Goal: Task Accomplishment & Management: Complete application form

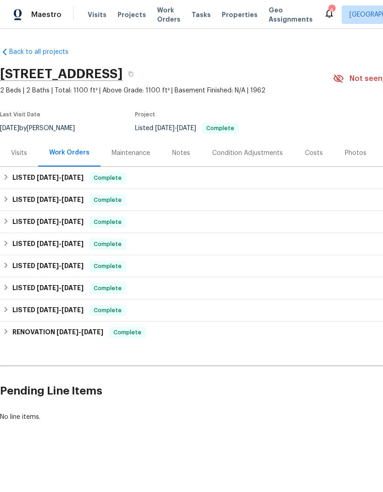
click at [20, 154] on div "Visits" at bounding box center [19, 152] width 16 height 9
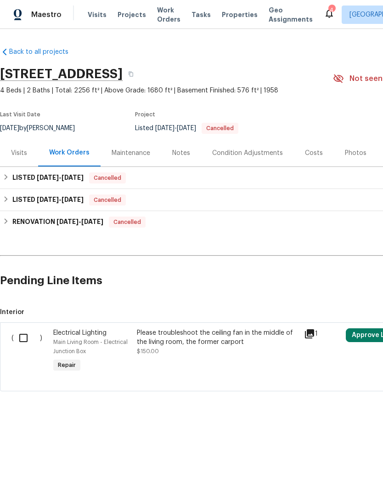
click at [24, 153] on div "Visits" at bounding box center [19, 152] width 16 height 9
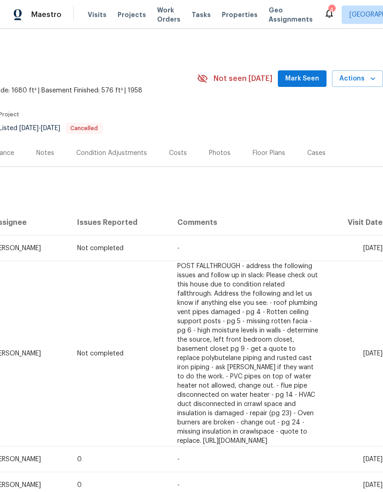
scroll to position [0, 136]
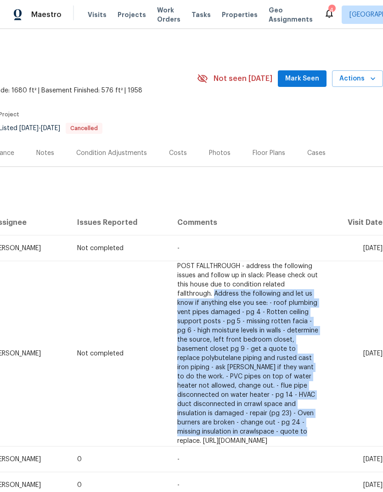
copy span "Address the following and let us know if anything else you see: - roof plumbing…"
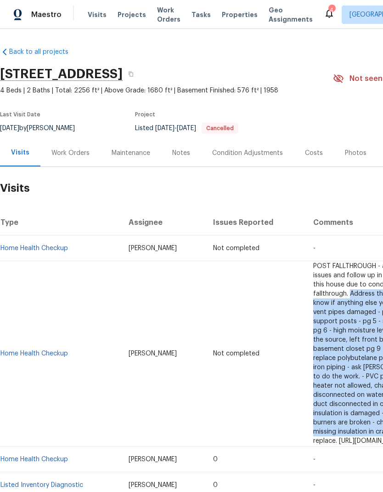
scroll to position [0, 0]
click at [77, 154] on div "Work Orders" at bounding box center [70, 152] width 38 height 9
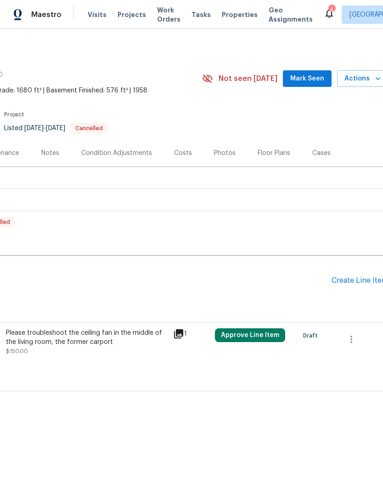
scroll to position [0, 132]
click at [356, 283] on div "Create Line Item" at bounding box center [359, 280] width 57 height 9
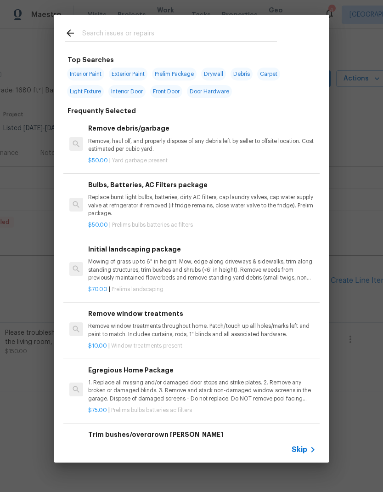
click at [134, 30] on input "text" at bounding box center [179, 35] width 195 height 14
type input "Int"
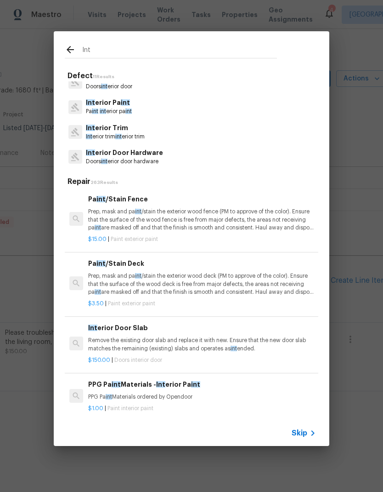
scroll to position [113, 0]
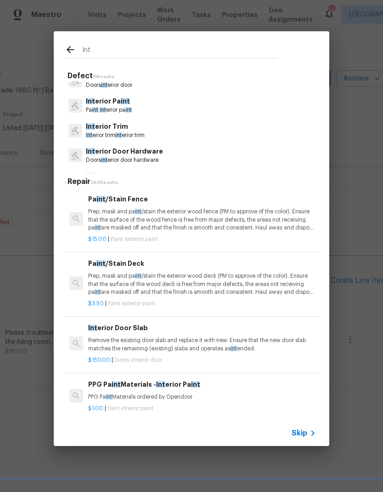
click at [310, 434] on icon at bounding box center [313, 432] width 11 height 11
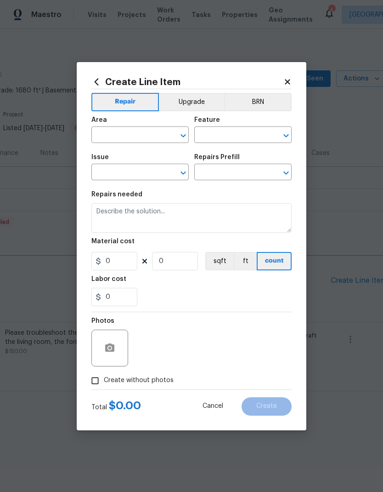
click at [145, 136] on input "text" at bounding box center [127, 136] width 72 height 14
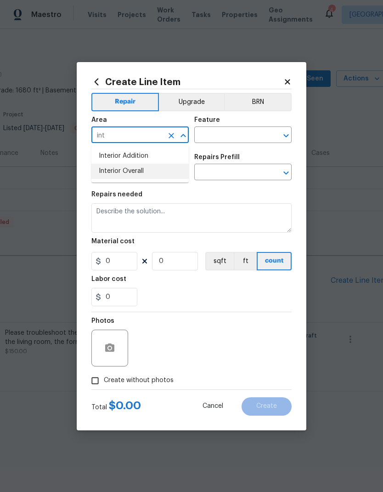
click at [142, 171] on li "Interior Overall" at bounding box center [139, 171] width 97 height 15
type input "Interior Overall"
click at [241, 133] on input "text" at bounding box center [230, 136] width 72 height 14
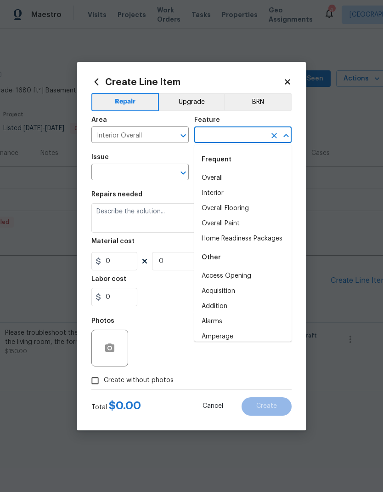
click at [230, 189] on li "Interior" at bounding box center [242, 193] width 97 height 15
type input "Interior"
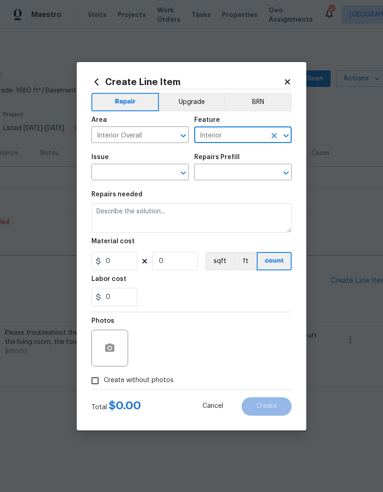
click at [147, 173] on input "text" at bounding box center [127, 173] width 72 height 14
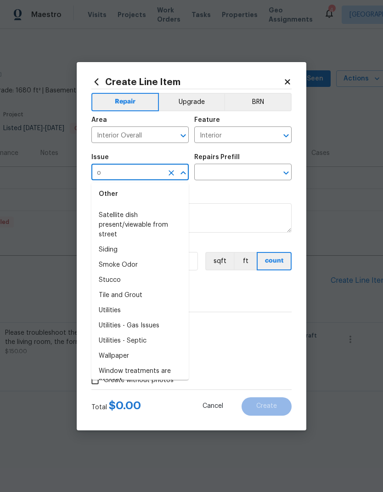
scroll to position [0, 0]
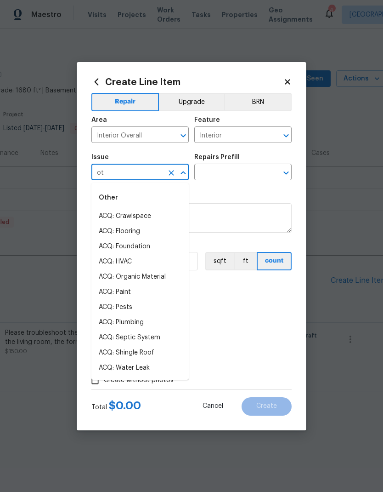
type input "o"
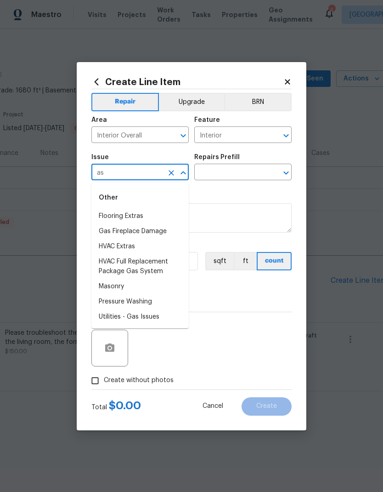
type input "a"
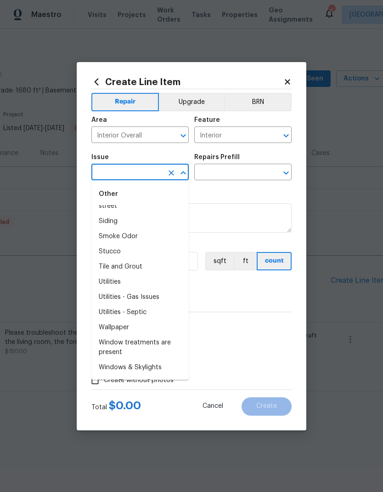
scroll to position [1693, 0]
click at [154, 285] on li "Utilities" at bounding box center [139, 282] width 97 height 15
type input "Utilities"
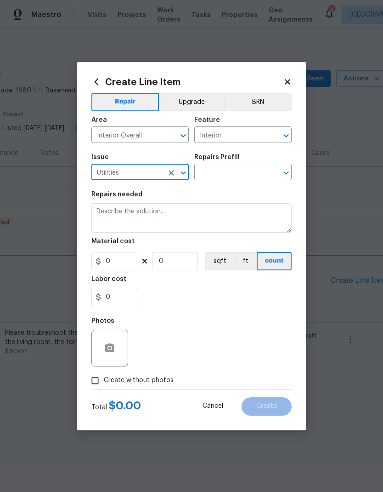
click at [264, 170] on input "text" at bounding box center [230, 173] width 72 height 14
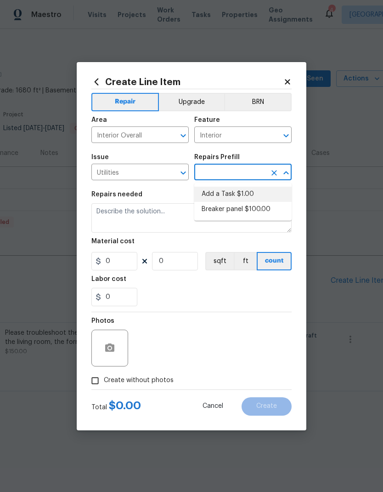
click at [246, 193] on li "Add a Task $1.00" at bounding box center [242, 194] width 97 height 15
type input "Add a Task $1.00"
type textarea "HPM to detail"
type input "1"
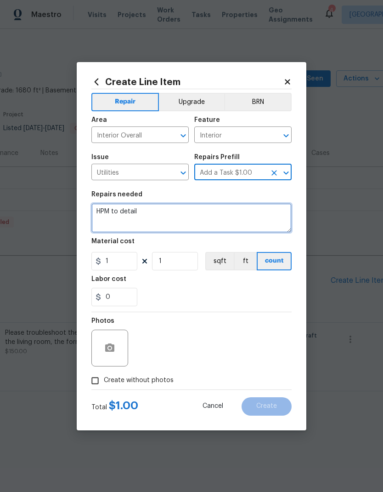
click at [102, 209] on textarea "HPM to detail" at bounding box center [191, 217] width 200 height 29
click at [100, 209] on textarea "HPM to detail" at bounding box center [191, 217] width 200 height 29
click at [100, 208] on textarea "HPM to detail" at bounding box center [191, 217] width 200 height 29
paste textarea "Request for quotes on the following specialty repairs. Inspection report has be…"
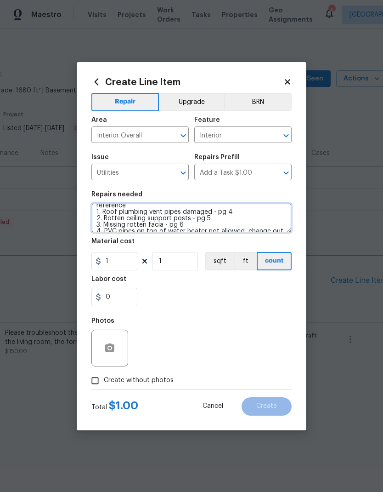
scroll to position [21, 0]
type textarea "Request for quotes on the following specialty repairs. Inspection report has be…"
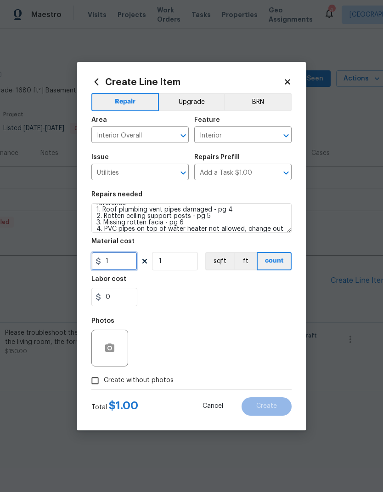
click at [123, 263] on input "1" at bounding box center [114, 261] width 46 height 18
type input "125"
click at [97, 384] on input "Create without photos" at bounding box center [94, 380] width 17 height 17
checkbox input "true"
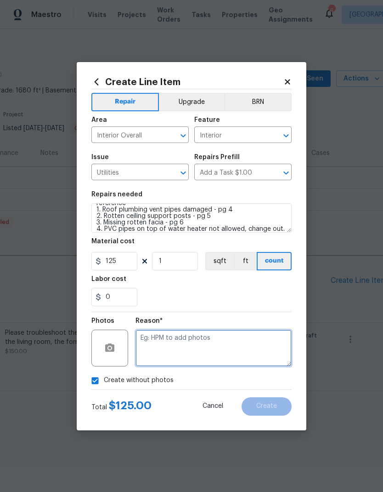
click at [178, 340] on textarea at bounding box center [214, 348] width 156 height 37
type textarea "Inspection report has been sent to the GC for reference"
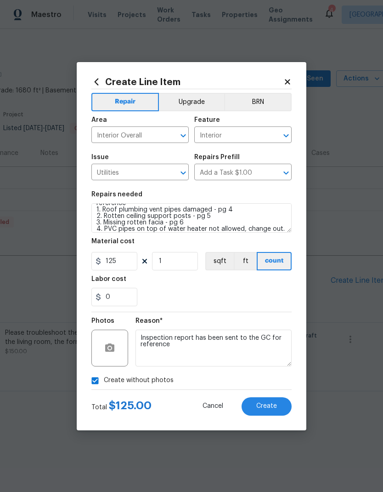
click at [281, 408] on button "Create" at bounding box center [267, 406] width 50 height 18
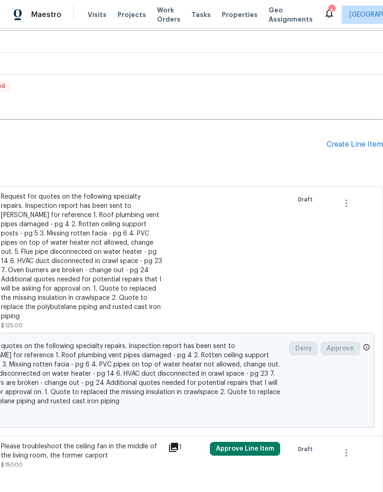
scroll to position [136, 136]
click at [124, 270] on div "Request for quotes on the following specialty repairs. Inspection report has be…" at bounding box center [82, 256] width 162 height 129
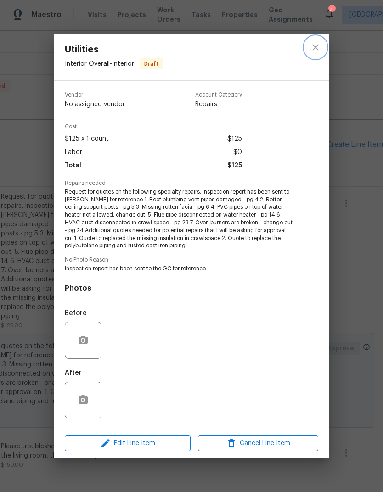
click at [315, 46] on icon "close" at bounding box center [315, 47] width 11 height 11
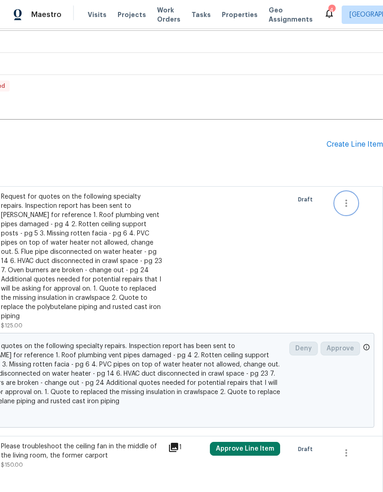
click at [348, 199] on icon "button" at bounding box center [346, 203] width 11 height 11
click at [355, 206] on li "Cancel" at bounding box center [353, 202] width 35 height 15
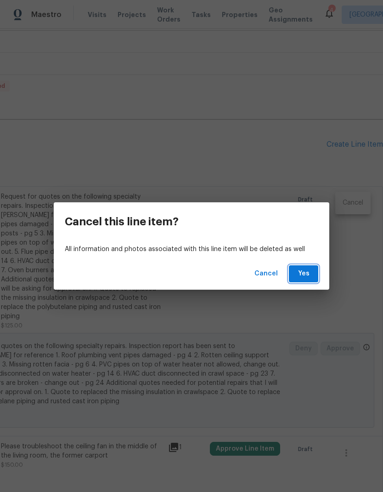
click at [308, 274] on span "Yes" at bounding box center [303, 273] width 15 height 11
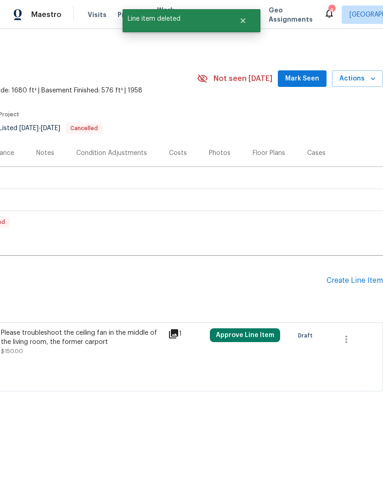
scroll to position [0, 136]
click at [369, 278] on div "Create Line Item" at bounding box center [355, 280] width 57 height 9
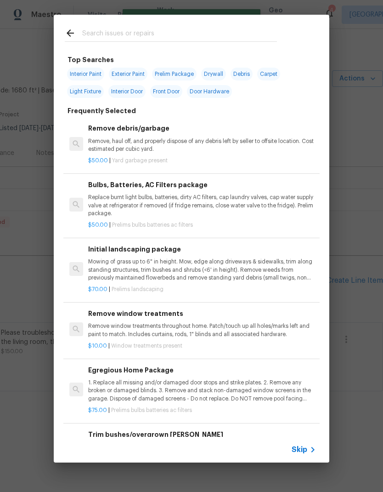
click at [314, 447] on icon at bounding box center [313, 449] width 11 height 11
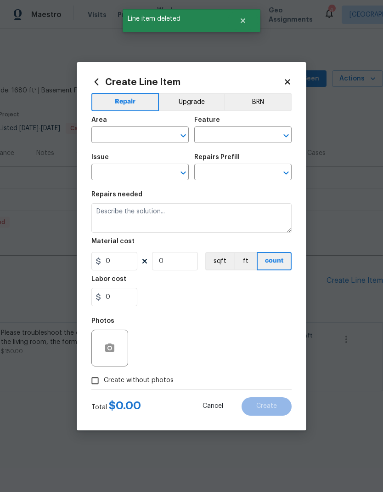
click at [147, 131] on input "text" at bounding box center [127, 136] width 72 height 14
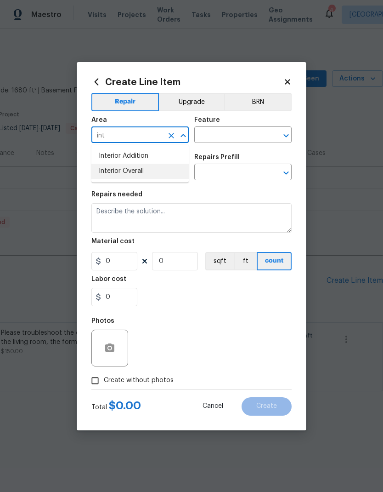
click at [145, 171] on li "Interior Overall" at bounding box center [139, 171] width 97 height 15
type input "Interior Overall"
click at [231, 136] on input "text" at bounding box center [230, 136] width 72 height 14
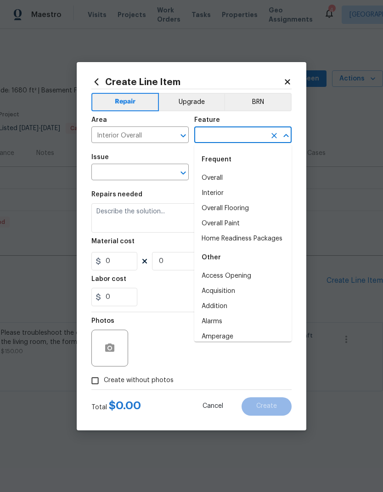
click at [227, 192] on li "Interior" at bounding box center [242, 193] width 97 height 15
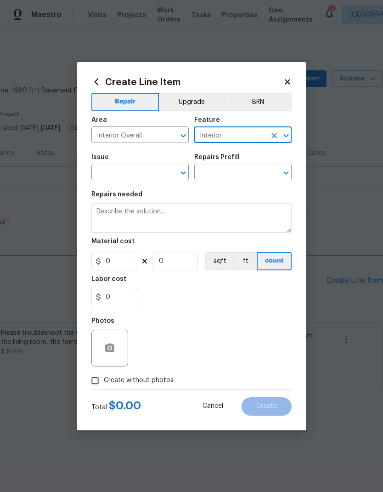
type input "Interior"
click at [159, 167] on input "text" at bounding box center [127, 173] width 72 height 14
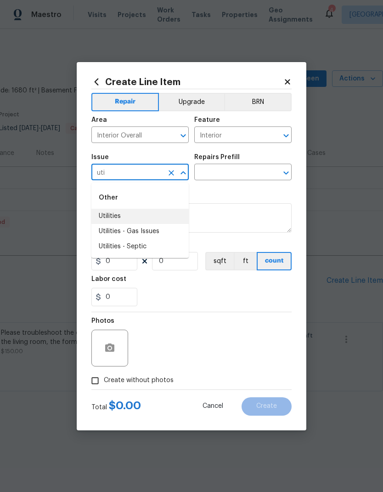
click at [121, 215] on li "Utilities" at bounding box center [139, 216] width 97 height 15
type input "Utilities"
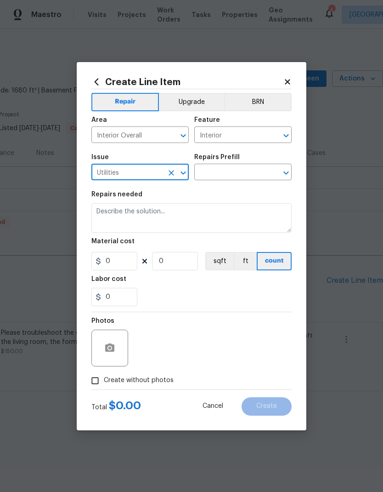
click at [234, 170] on input "text" at bounding box center [230, 173] width 72 height 14
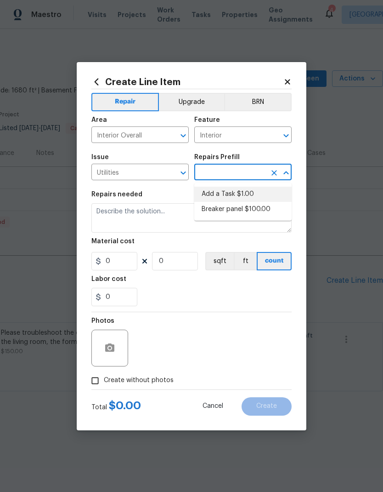
click at [228, 193] on li "Add a Task $1.00" at bounding box center [242, 194] width 97 height 15
type input "Add a Task $1.00"
type textarea "HPM to detail"
type input "1"
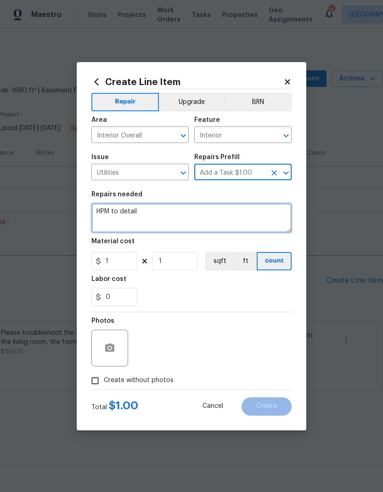
click at [99, 208] on textarea "HPM to detail" at bounding box center [191, 217] width 200 height 29
click at [103, 208] on textarea "HPM to detail" at bounding box center [191, 217] width 200 height 29
paste textarea "Request for quotes on the following specialty repairs. Inspection report has be…"
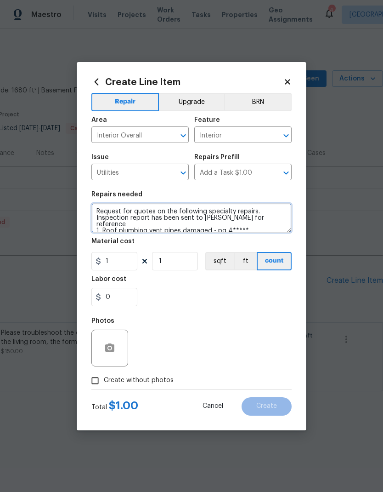
scroll to position [84, 0]
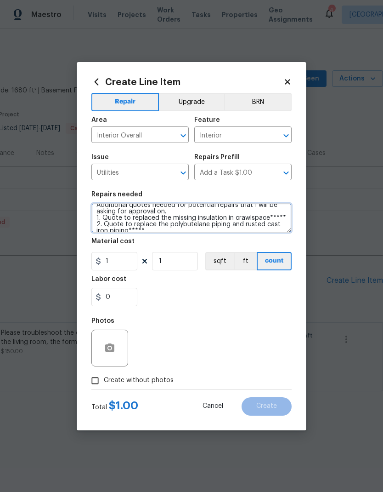
type textarea "Request for quotes on the following specialty repairs. Inspection report has be…"
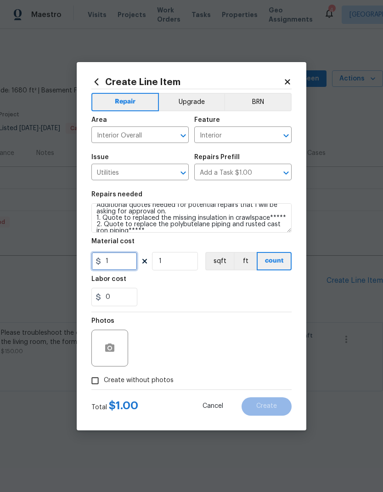
click at [125, 258] on input "1" at bounding box center [114, 261] width 46 height 18
type input "125"
click at [97, 381] on input "Create without photos" at bounding box center [94, 380] width 17 height 17
checkbox input "true"
click at [175, 337] on textarea at bounding box center [214, 348] width 156 height 37
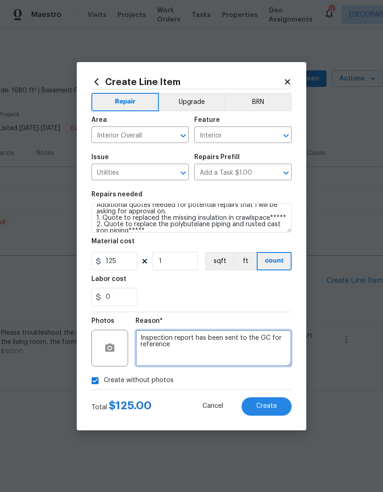
type textarea "Inspection report has been sent to the GC for reference"
click at [279, 410] on button "Create" at bounding box center [267, 406] width 50 height 18
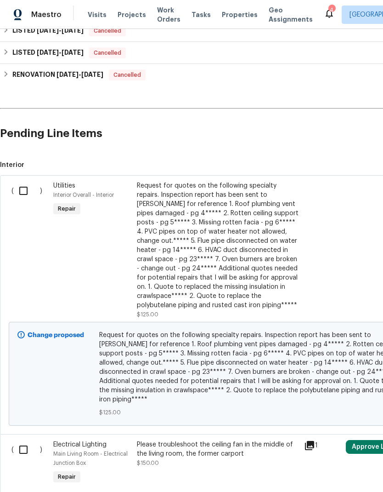
scroll to position [148, 0]
click at [22, 186] on input "checkbox" at bounding box center [27, 190] width 26 height 19
checkbox input "true"
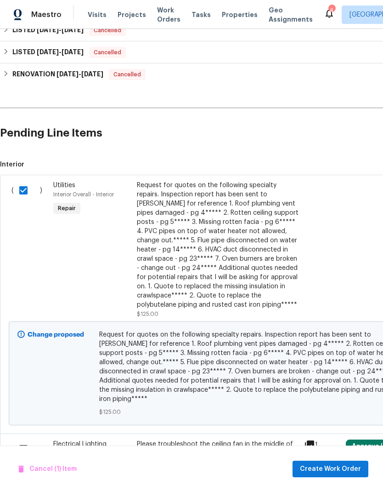
click at [27, 439] on input "checkbox" at bounding box center [27, 448] width 26 height 19
checkbox input "true"
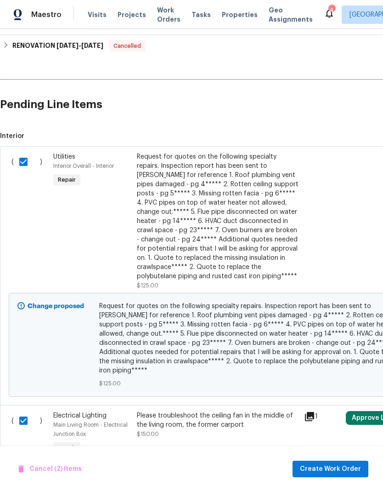
scroll to position [176, 0]
click at [357, 467] on span "Create Work Order" at bounding box center [330, 468] width 61 height 11
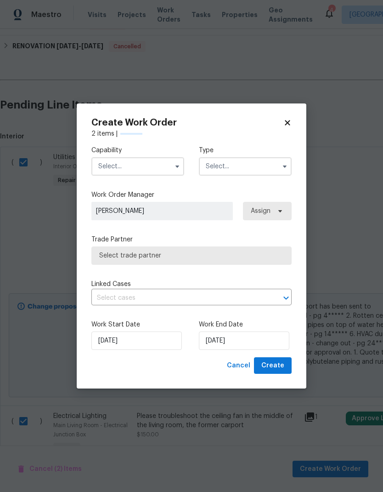
checkbox input "false"
click at [178, 164] on icon "button" at bounding box center [177, 166] width 7 height 7
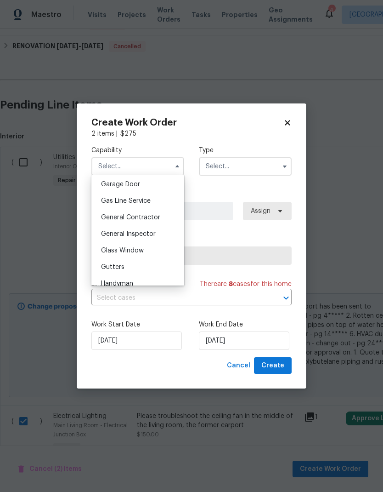
scroll to position [408, 0]
click at [153, 217] on span "General Contractor" at bounding box center [130, 217] width 59 height 6
type input "General Contractor"
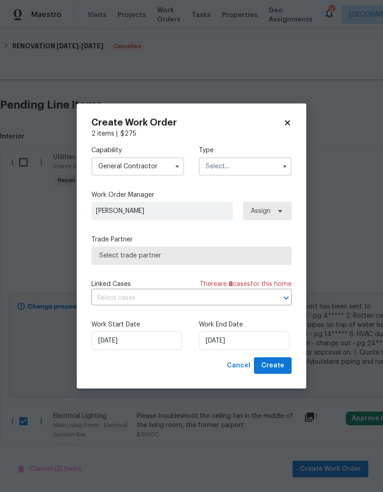
click at [259, 164] on input "text" at bounding box center [245, 166] width 93 height 18
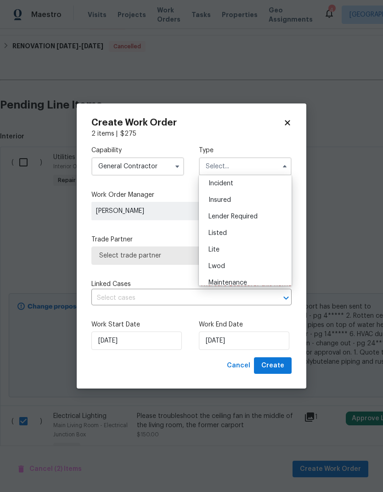
scroll to position [51, 0]
click at [241, 231] on div "Listed" at bounding box center [245, 233] width 88 height 17
type input "Listed"
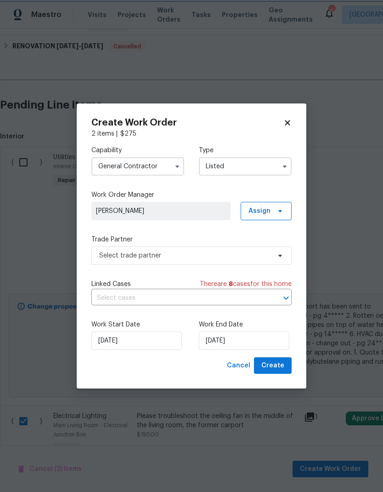
scroll to position [0, 0]
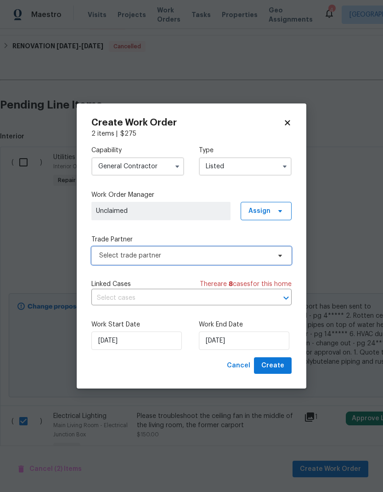
click at [281, 252] on icon at bounding box center [280, 255] width 7 height 7
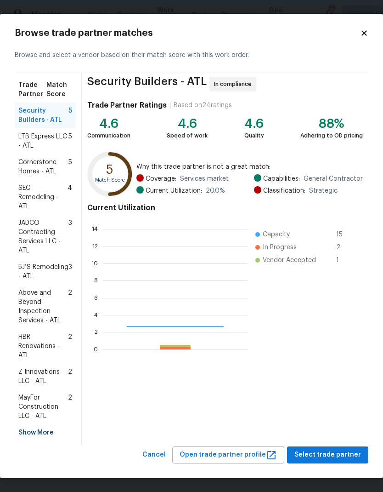
scroll to position [129, 146]
click at [51, 378] on span "Z Innovations LLC - ATL" at bounding box center [43, 376] width 50 height 18
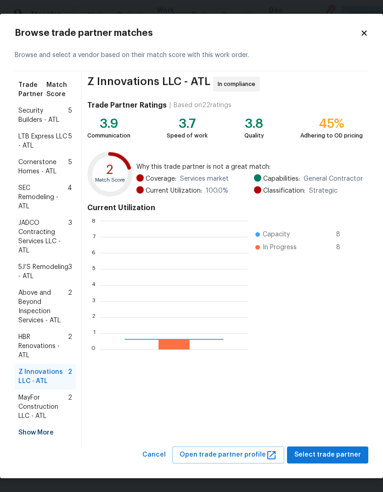
scroll to position [129, 148]
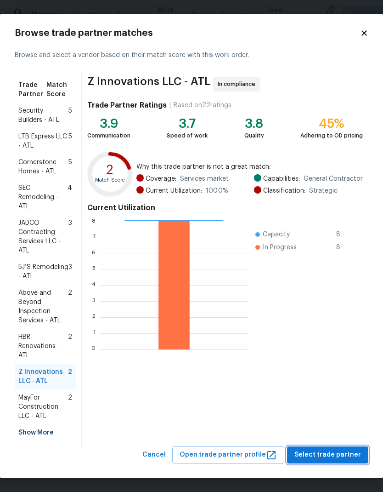
click at [345, 453] on span "Select trade partner" at bounding box center [328, 454] width 67 height 11
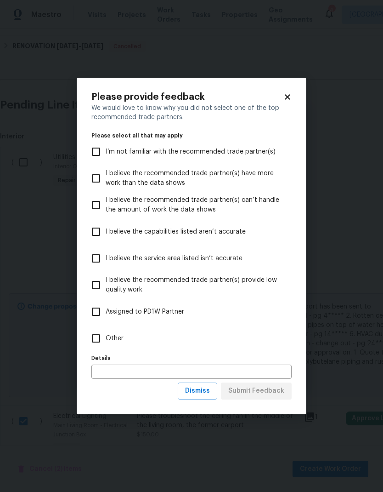
click at [97, 339] on input "Other" at bounding box center [95, 338] width 19 height 19
checkbox input "true"
click at [272, 394] on span "Submit Feedback" at bounding box center [256, 390] width 56 height 11
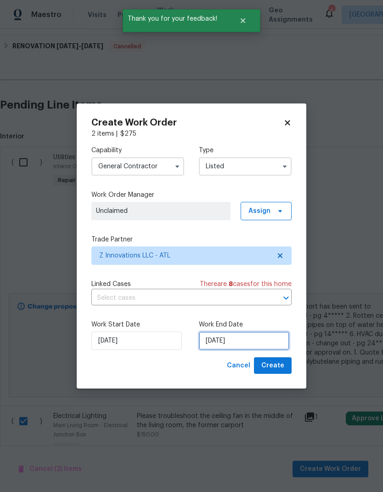
click at [253, 341] on input "[DATE]" at bounding box center [244, 340] width 91 height 18
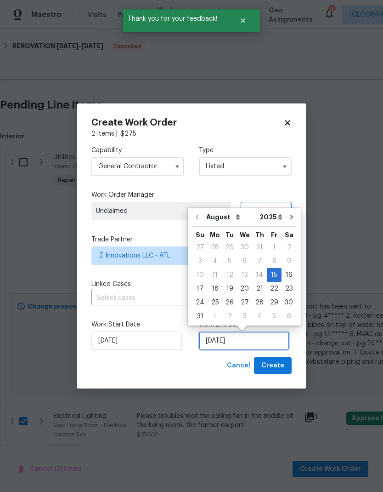
scroll to position [7, 0]
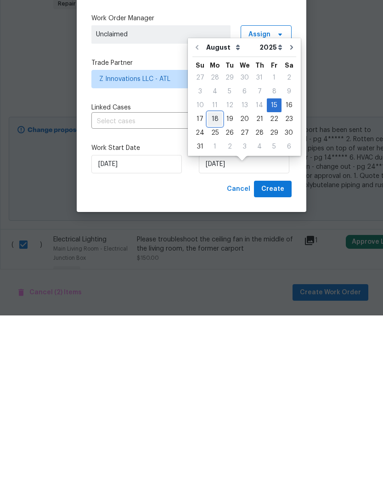
click at [217, 289] on div "18" at bounding box center [215, 295] width 15 height 13
type input "[DATE]"
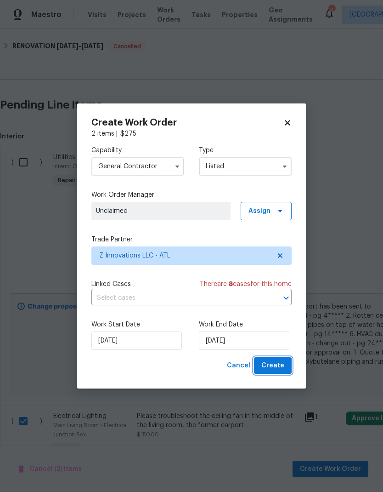
click at [285, 362] on button "Create" at bounding box center [273, 365] width 38 height 17
checkbox input "false"
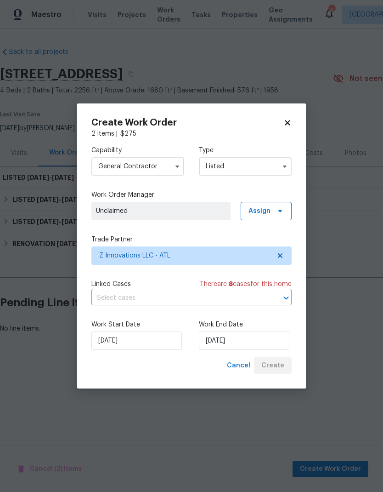
scroll to position [0, 0]
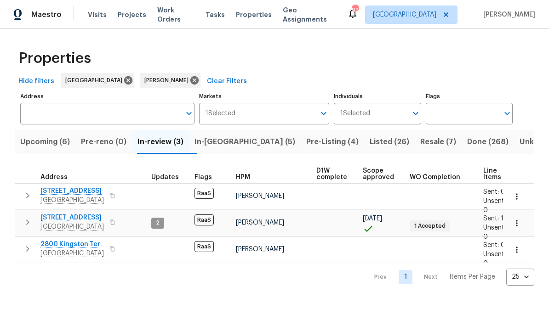
click at [177, 144] on span "In-review (3)" at bounding box center [160, 142] width 46 height 13
click at [69, 141] on span "Upcoming (6)" at bounding box center [45, 142] width 50 height 13
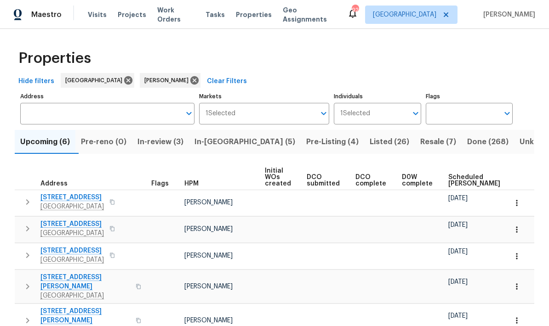
click at [467, 181] on span "Scheduled COE" at bounding box center [474, 180] width 52 height 13
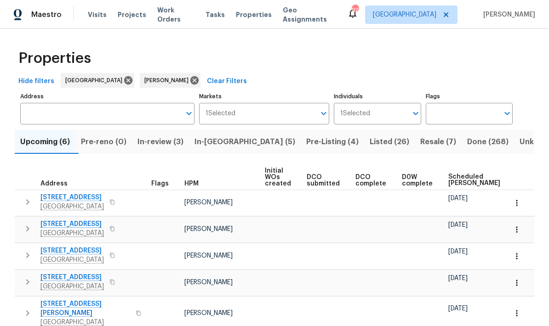
click at [482, 236] on div at bounding box center [483, 234] width 71 height 9
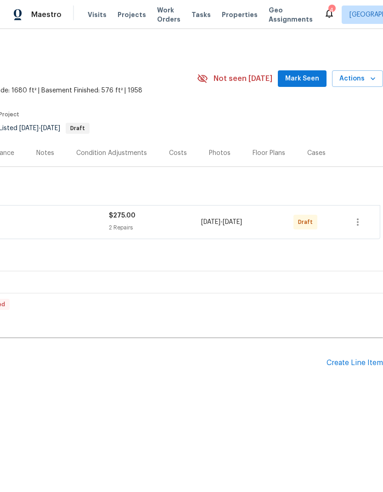
scroll to position [0, 136]
click at [358, 364] on div "Create Line Item" at bounding box center [355, 363] width 57 height 9
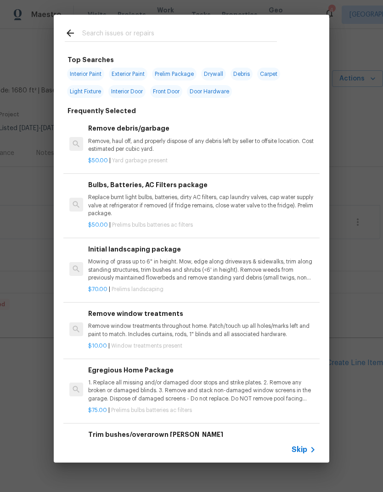
click at [128, 34] on input "text" at bounding box center [179, 35] width 195 height 14
type input "Q"
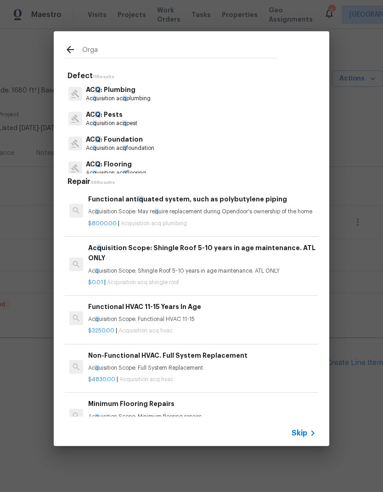
type input "Organ"
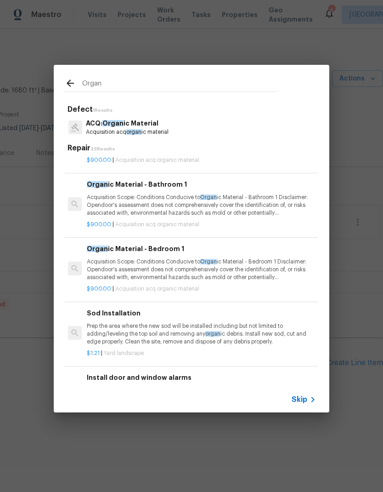
scroll to position [174, 1]
click at [173, 263] on p "Acquisition Scope: Conditions Conducive to Organ ic Material - Bedroom 1 Discla…" at bounding box center [201, 269] width 228 height 23
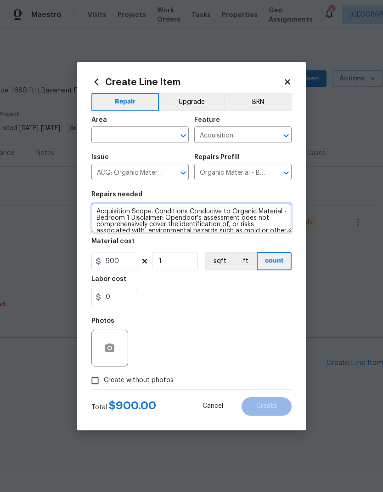
click at [97, 211] on textarea "Acquisition Scope: Conditions Conducive to Organic Material - Bedroom 1 Disclai…" at bounding box center [191, 217] width 200 height 29
click at [291, 78] on icon at bounding box center [288, 82] width 8 height 8
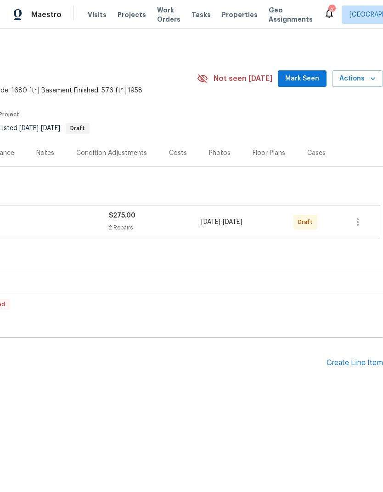
click at [356, 365] on div "Create Line Item" at bounding box center [355, 363] width 57 height 9
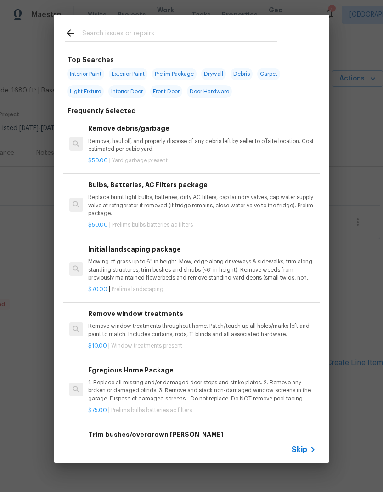
click at [313, 447] on icon at bounding box center [313, 449] width 11 height 11
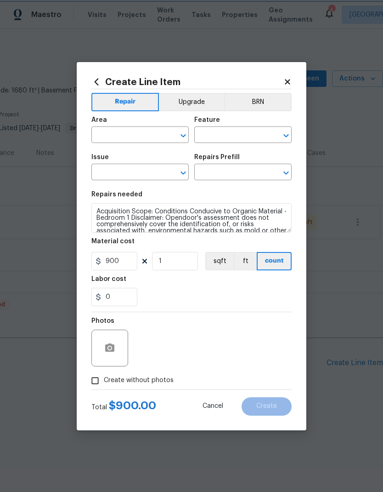
type input "Acquisition"
type input "ACQ: Organic Material"
type input "Organic Material - Bedroom 1 $900.00"
click at [152, 136] on input "text" at bounding box center [127, 136] width 72 height 14
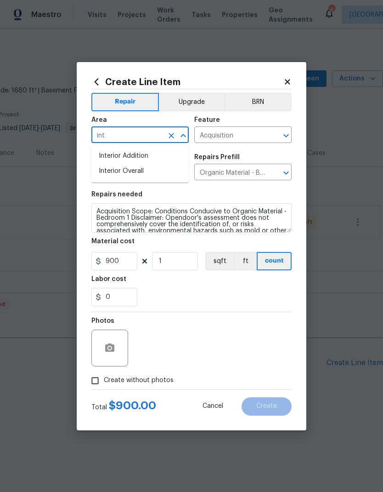
click at [142, 173] on li "Interior Overall" at bounding box center [139, 171] width 97 height 15
type input "Interior Overall"
click at [285, 132] on icon "Open" at bounding box center [286, 135] width 11 height 11
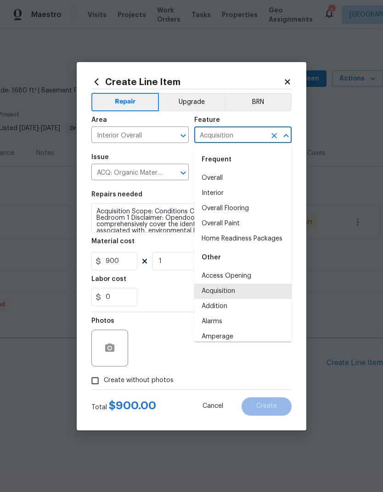
click at [273, 131] on icon "Clear" at bounding box center [274, 135] width 9 height 9
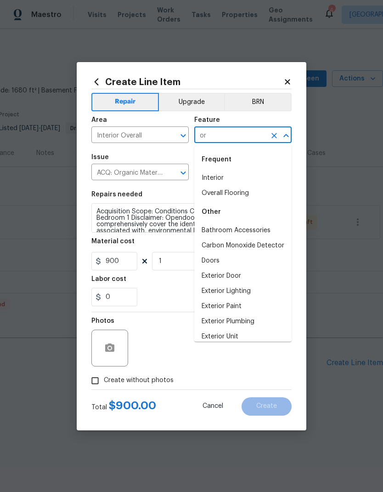
type input "o"
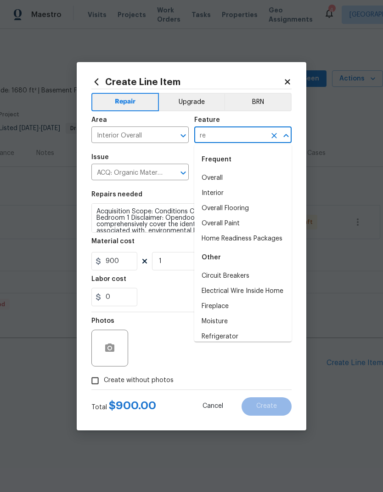
type input "r"
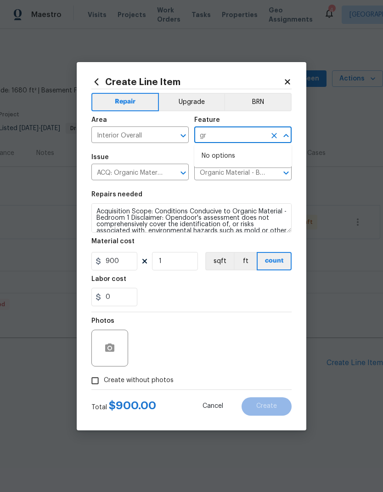
type input "g"
click at [223, 178] on li "Moisture" at bounding box center [242, 178] width 97 height 15
type input "Moisture"
click at [171, 170] on icon "Clear" at bounding box center [171, 172] width 9 height 9
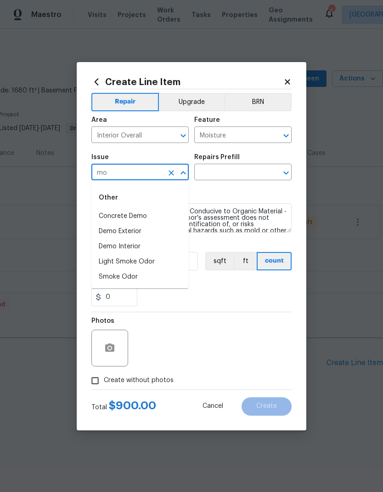
type input "m"
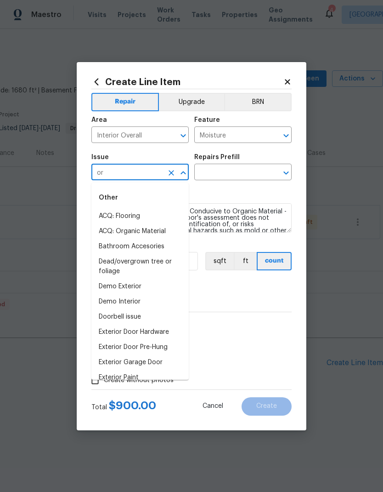
scroll to position [0, 0]
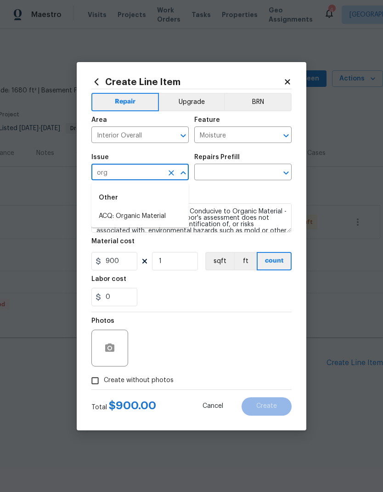
click at [147, 216] on li "ACQ: Organic Material" at bounding box center [139, 216] width 97 height 15
type input "ACQ: Organic Material"
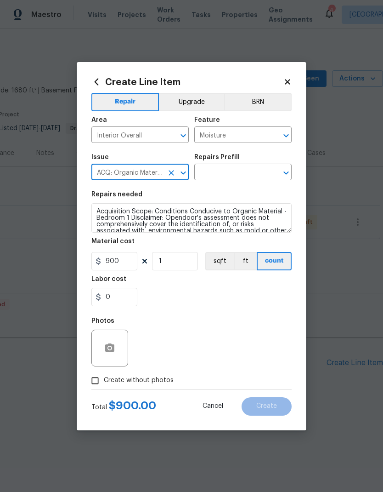
click at [242, 171] on input "text" at bounding box center [230, 173] width 72 height 14
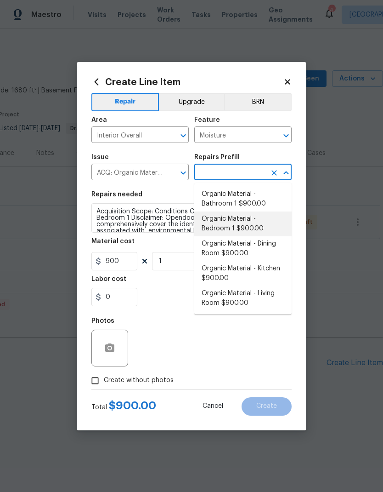
click at [253, 226] on li "Organic Material - Bedroom 1 $900.00" at bounding box center [242, 223] width 97 height 25
type input "Organic Material - Bedroom 1 $900.00"
type input "Acquisition"
type input "Organic Material - Bedroom 1 $900.00"
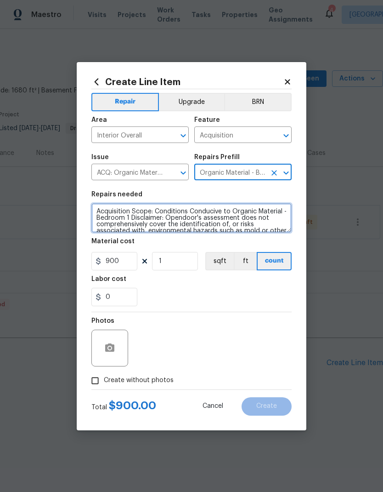
click at [100, 206] on textarea "Acquisition Scope: Conditions Conducive to Organic Material - Bedroom 1 Disclai…" at bounding box center [191, 217] width 200 height 29
click at [100, 209] on textarea "Acquisition Scope: Conditions Conducive to Organic Material - Bedroom 1 Disclai…" at bounding box center [191, 217] width 200 height 29
click at [99, 209] on textarea "Acquisition Scope: Conditions Conducive to Organic Material - Bedroom 1 Disclai…" at bounding box center [191, 217] width 200 height 29
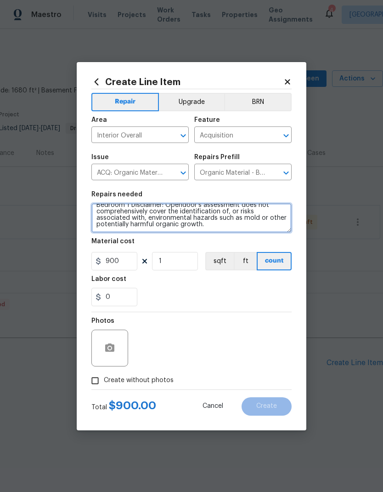
paste textarea "High moisture levels in walls - determine the source, left front bedroom closet…"
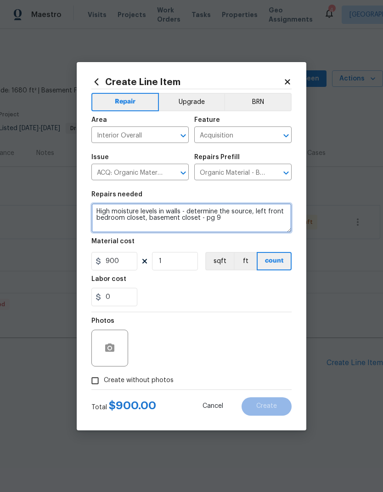
scroll to position [0, 0]
type textarea "High moisture levels in walls - determine the source, left front bedroom closet…"
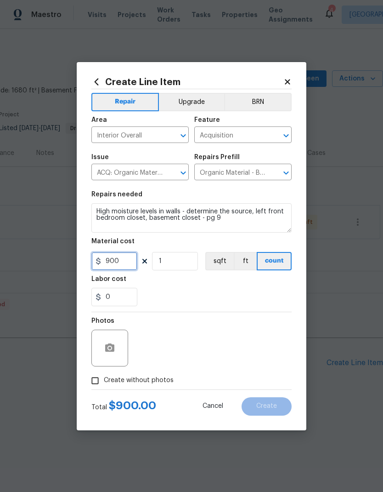
click at [130, 262] on input "900" at bounding box center [114, 261] width 46 height 18
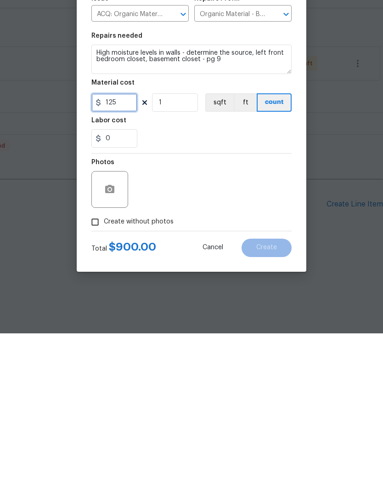
type input "125"
click at [98, 372] on input "Create without photos" at bounding box center [94, 380] width 17 height 17
checkbox input "true"
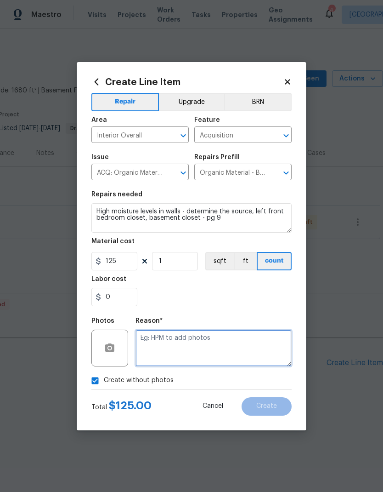
click at [181, 338] on textarea at bounding box center [214, 348] width 156 height 37
type textarea "Inspection report has been sent to the vendor for reference"
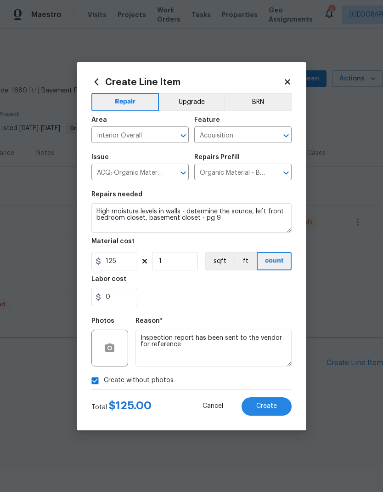
click at [280, 405] on button "Create" at bounding box center [267, 406] width 50 height 18
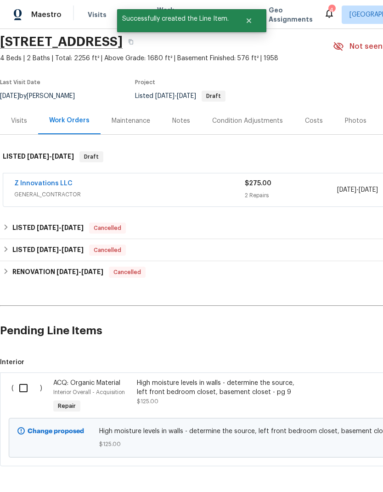
scroll to position [32, 0]
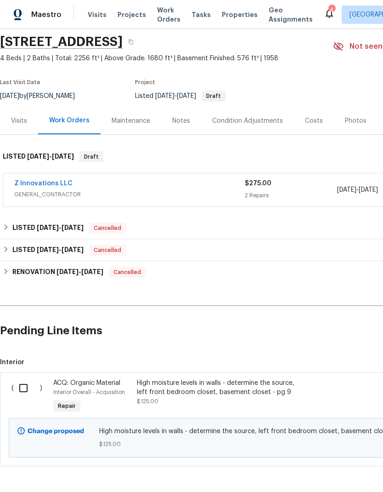
click at [23, 387] on input "checkbox" at bounding box center [27, 387] width 26 height 19
checkbox input "true"
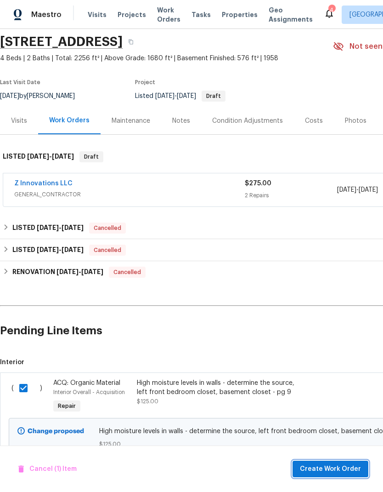
click at [357, 469] on span "Create Work Order" at bounding box center [330, 468] width 61 height 11
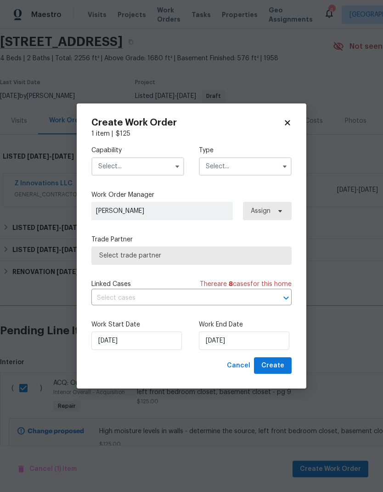
click at [162, 165] on input "text" at bounding box center [137, 166] width 93 height 18
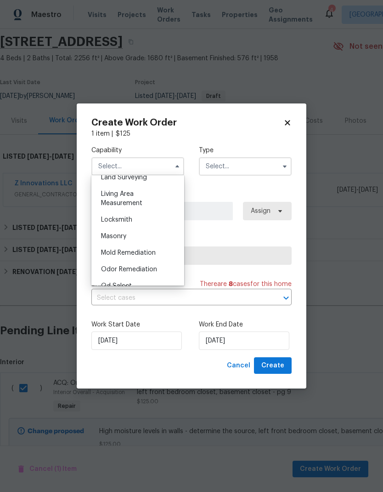
scroll to position [639, 0]
click at [152, 252] on span "Mold Remediation" at bounding box center [128, 252] width 55 height 6
type input "Mold Remediation"
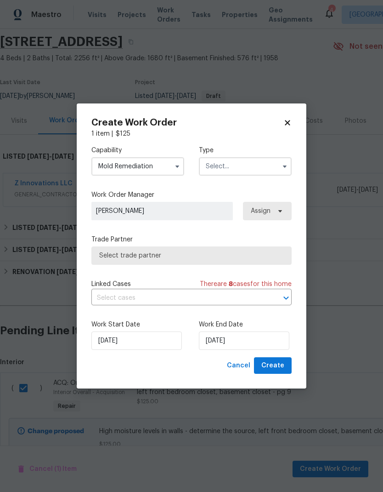
click at [256, 162] on input "text" at bounding box center [245, 166] width 93 height 18
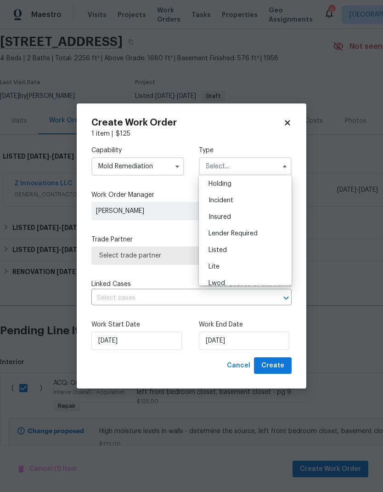
scroll to position [45, 0]
click at [249, 238] on div "Listed" at bounding box center [245, 240] width 88 height 17
type input "Listed"
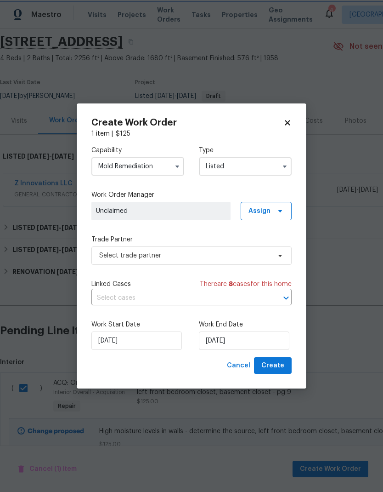
scroll to position [0, 0]
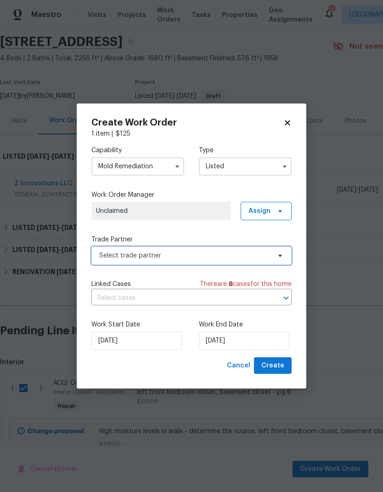
click at [282, 255] on icon at bounding box center [281, 256] width 4 height 2
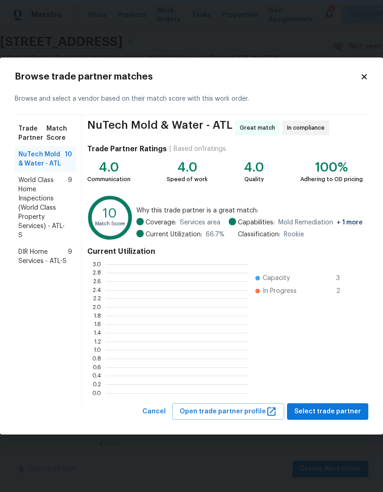
scroll to position [129, 142]
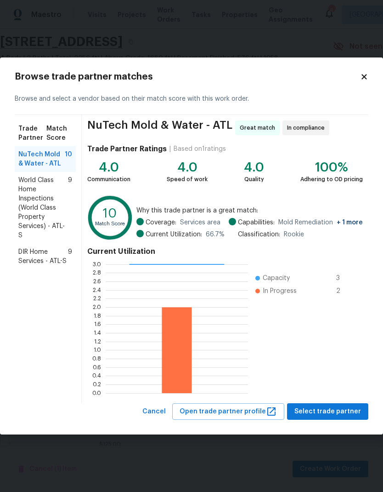
click at [53, 256] on span "DIR Home Services - ATL-S" at bounding box center [43, 256] width 50 height 18
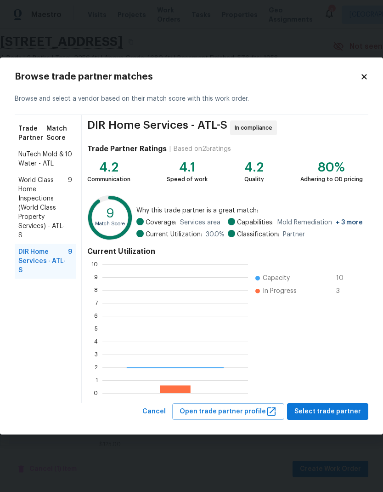
scroll to position [129, 146]
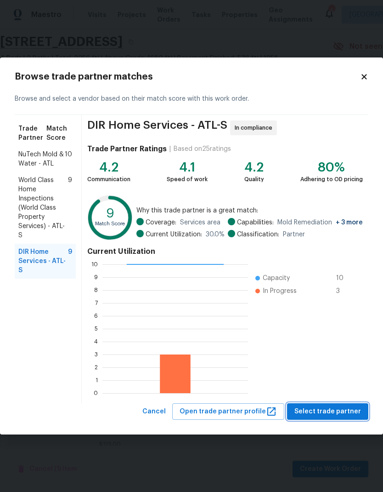
click at [354, 412] on span "Select trade partner" at bounding box center [328, 411] width 67 height 11
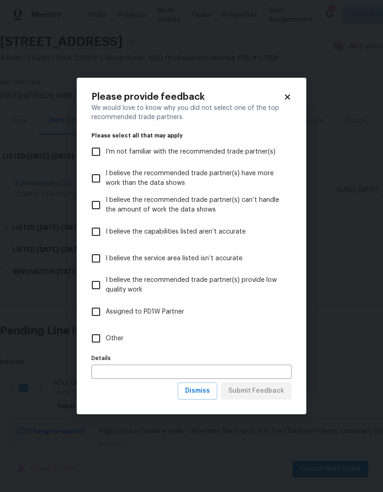
click at [96, 337] on input "Other" at bounding box center [95, 338] width 19 height 19
checkbox input "true"
click at [259, 395] on span "Submit Feedback" at bounding box center [256, 390] width 56 height 11
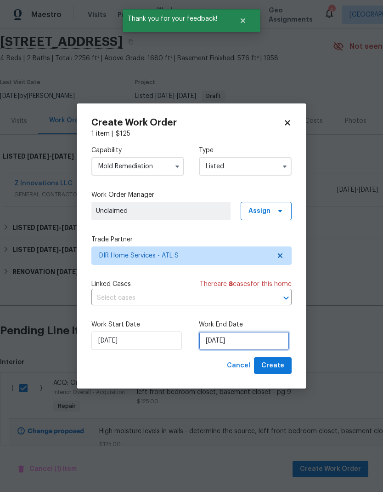
click at [252, 340] on input "[DATE]" at bounding box center [244, 340] width 91 height 18
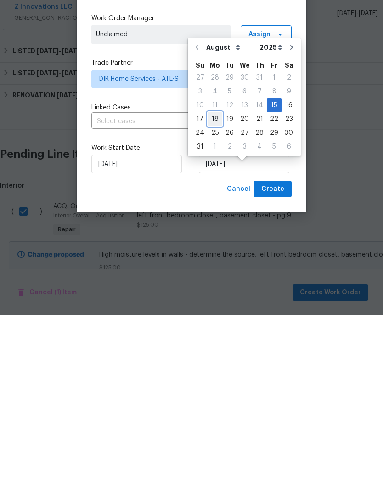
click at [214, 289] on div "18" at bounding box center [215, 295] width 15 height 13
type input "[DATE]"
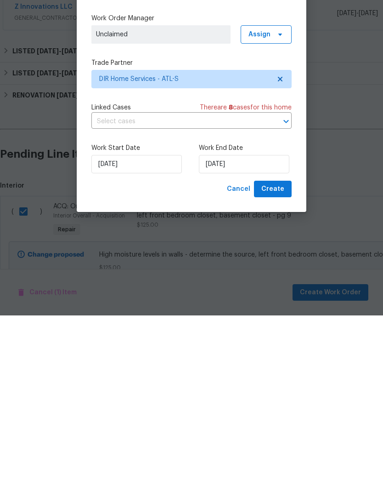
scroll to position [37, 0]
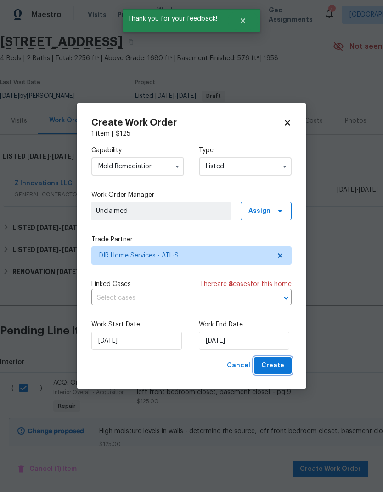
click at [284, 366] on span "Create" at bounding box center [273, 365] width 23 height 11
checkbox input "false"
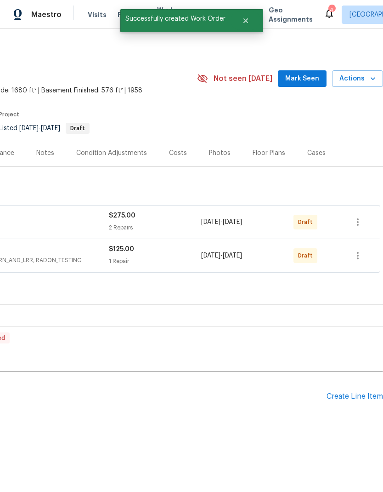
scroll to position [0, 136]
click at [367, 216] on button "button" at bounding box center [358, 222] width 22 height 22
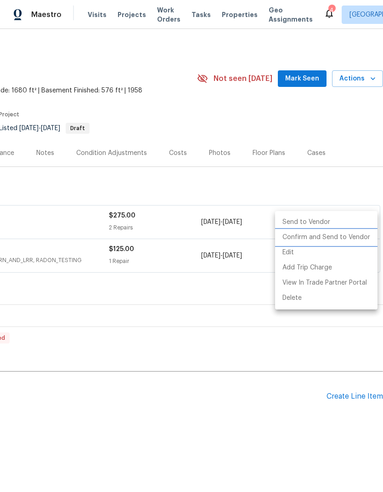
click at [353, 237] on li "Confirm and Send to Vendor" at bounding box center [326, 237] width 103 height 15
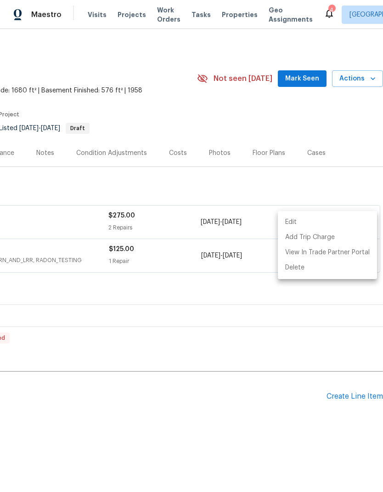
click at [304, 352] on div at bounding box center [191, 246] width 383 height 492
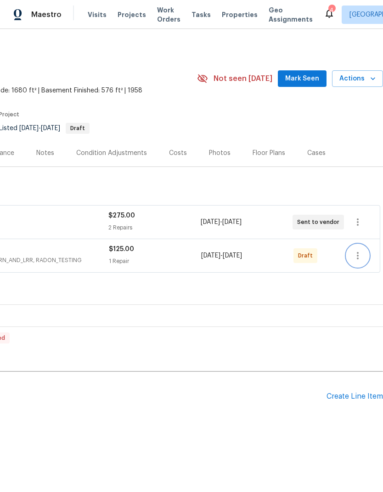
click at [359, 253] on icon "button" at bounding box center [358, 255] width 11 height 11
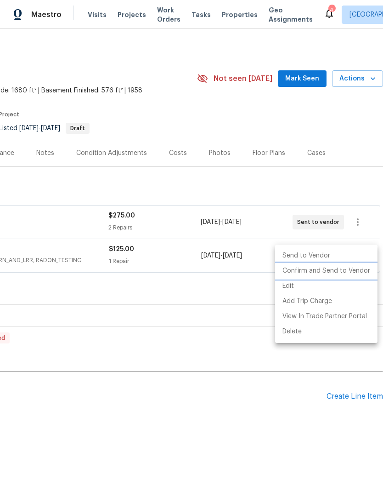
click at [348, 270] on li "Confirm and Send to Vendor" at bounding box center [326, 270] width 103 height 15
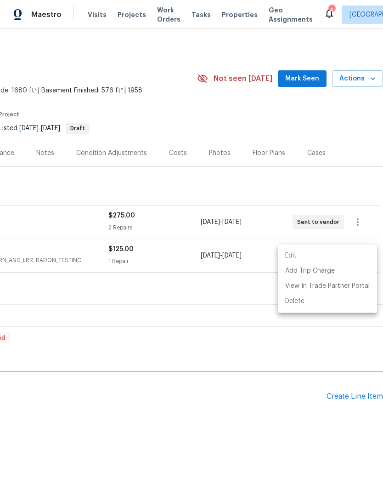
click at [251, 436] on div at bounding box center [191, 246] width 383 height 492
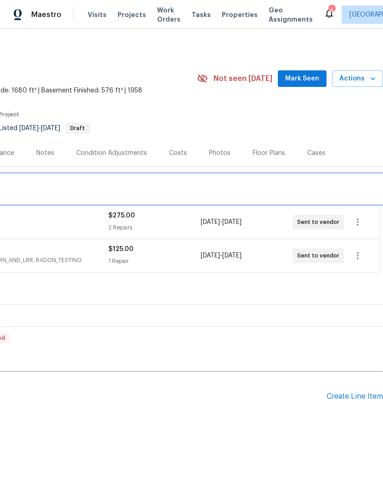
click at [200, 186] on div "LISTED 8/15/25 - 8/18/25 Draft" at bounding box center [124, 188] width 514 height 11
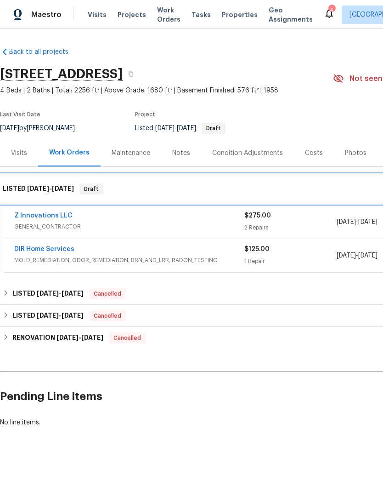
scroll to position [0, 0]
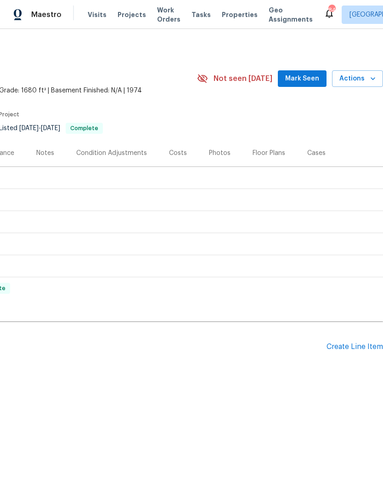
scroll to position [0, 136]
click at [366, 347] on div "Create Line Item" at bounding box center [355, 346] width 57 height 9
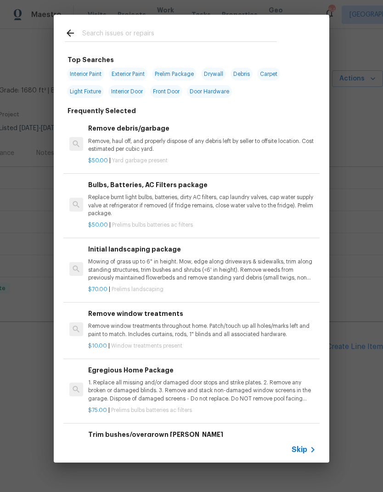
click at [138, 28] on input "text" at bounding box center [179, 35] width 195 height 14
type input "Fire"
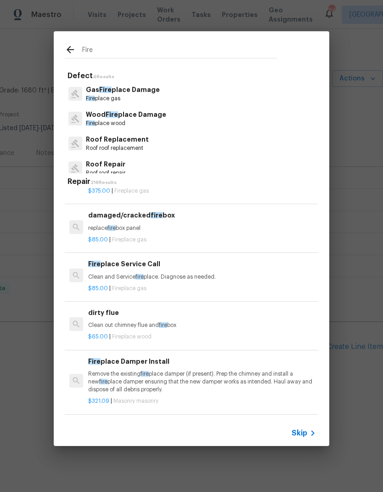
scroll to position [81, 0]
click at [140, 260] on h6 "Fire place Service Call" at bounding box center [202, 263] width 228 height 10
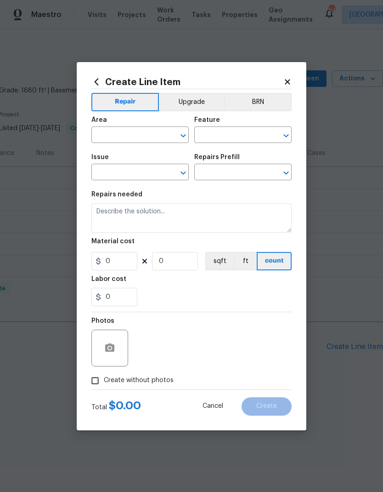
type input "Fireplace"
type input "Gas Fireplace Damage"
type textarea "Clean and Service fireplace. Diagnose as needed."
type input "1"
type input "Fireplace Service Call $85.00"
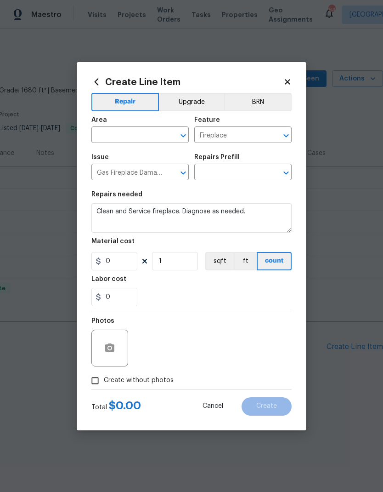
type input "85"
click at [143, 131] on input "text" at bounding box center [127, 136] width 72 height 14
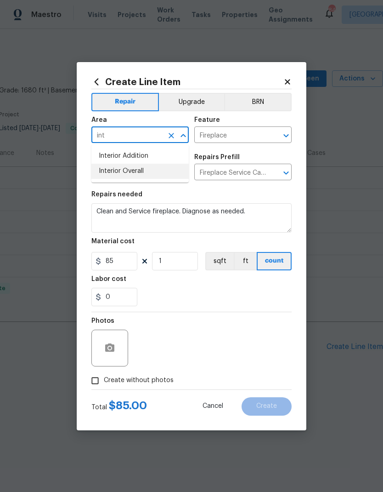
click at [146, 171] on li "Interior Overall" at bounding box center [139, 171] width 97 height 15
type input "Interior Overall"
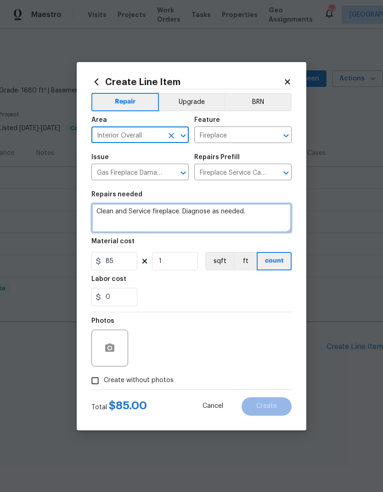
click at [102, 207] on textarea "Clean and Service fireplace. Diagnose as needed." at bounding box center [191, 217] width 200 height 29
click at [100, 207] on textarea "Clean and Service fireplace. Diagnose as needed." at bounding box center [191, 217] width 200 height 29
click at [100, 206] on textarea "Clean and Service fireplace. Diagnose as needed." at bounding box center [191, 217] width 200 height 29
paste textarea "1. Blackened and dirty—needs thorough cleaning. 2. Interior needs to be repaint…"
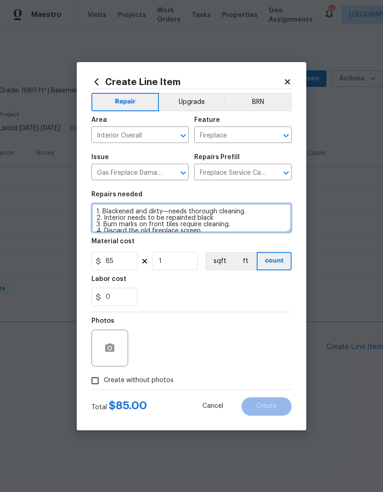
scroll to position [2, 0]
type textarea "1. Blackened and dirty—needs thorough cleaning. 2. Interior needs to be repaint…"
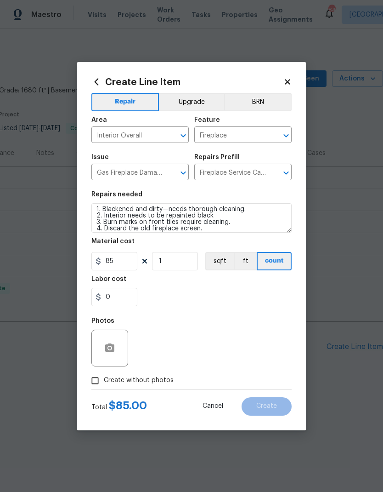
click at [252, 169] on input "Fireplace Service Call $85.00" at bounding box center [230, 173] width 72 height 14
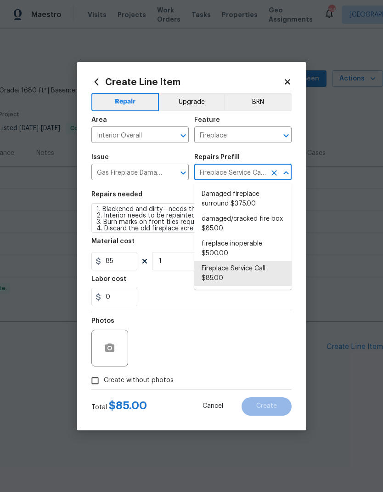
click at [151, 240] on div "Material cost" at bounding box center [191, 244] width 200 height 12
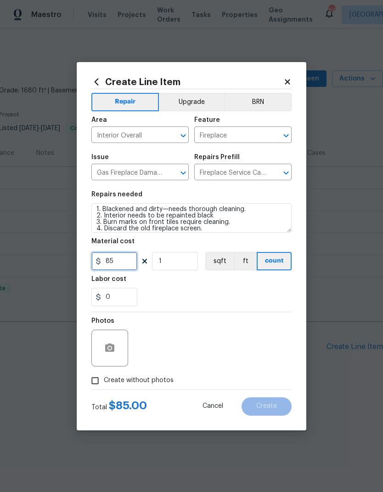
click at [110, 256] on input "85" at bounding box center [114, 261] width 46 height 18
type input "285"
click at [103, 379] on input "Create without photos" at bounding box center [94, 380] width 17 height 17
checkbox input "true"
click at [181, 340] on textarea at bounding box center [214, 348] width 156 height 37
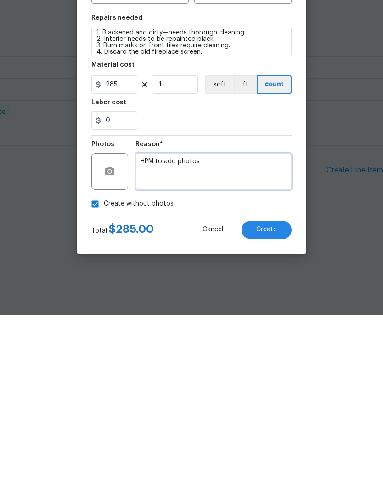
type textarea "HPM to add photos"
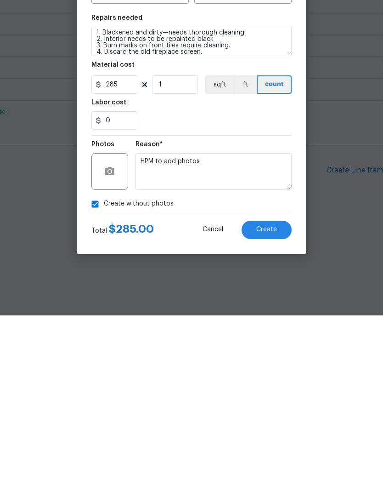
click at [283, 397] on button "Create" at bounding box center [267, 406] width 50 height 18
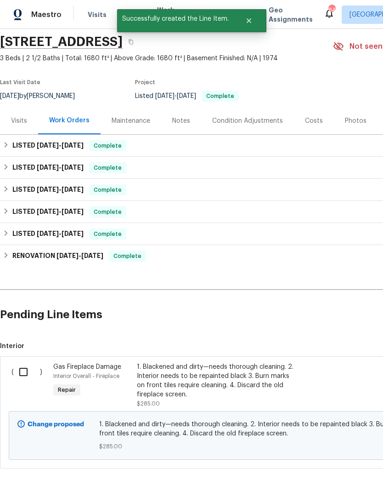
scroll to position [33, 0]
click at [23, 117] on div "Visits" at bounding box center [19, 120] width 16 height 9
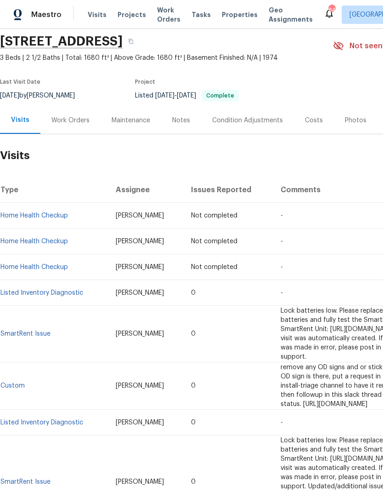
click at [32, 296] on link "Listed Inventory Diagnostic" at bounding box center [41, 293] width 83 height 6
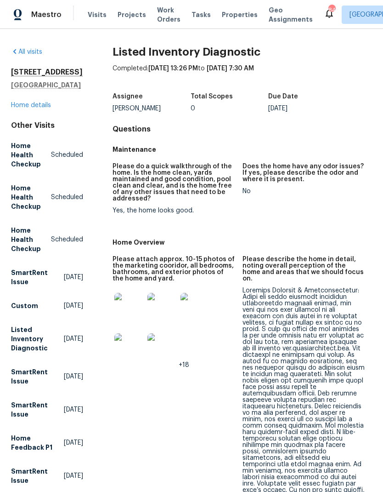
click at [126, 309] on img at bounding box center [128, 307] width 29 height 29
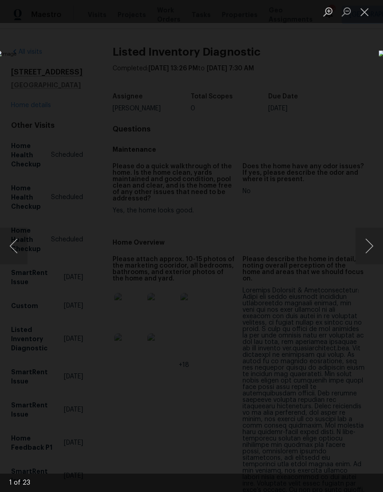
click at [371, 246] on button "Next image" at bounding box center [370, 246] width 28 height 37
click at [369, 248] on button "Next image" at bounding box center [370, 246] width 28 height 37
click at [367, 251] on button "Next image" at bounding box center [370, 246] width 28 height 37
click at [368, 252] on button "Next image" at bounding box center [370, 246] width 28 height 37
click at [370, 245] on button "Next image" at bounding box center [370, 246] width 28 height 37
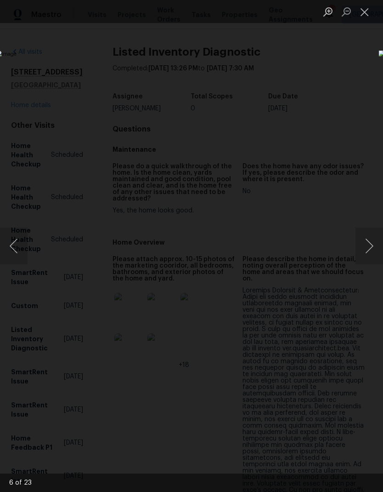
click at [372, 247] on button "Next image" at bounding box center [370, 246] width 28 height 37
click at [372, 248] on button "Next image" at bounding box center [370, 246] width 28 height 37
click at [370, 251] on button "Next image" at bounding box center [370, 246] width 28 height 37
click at [372, 250] on button "Next image" at bounding box center [370, 246] width 28 height 37
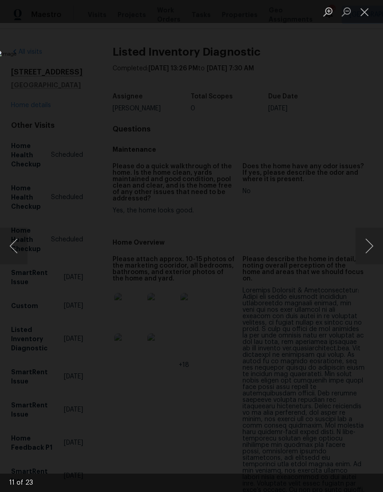
click at [373, 248] on button "Next image" at bounding box center [370, 246] width 28 height 37
click at [369, 249] on button "Next image" at bounding box center [370, 246] width 28 height 37
click at [373, 250] on button "Next image" at bounding box center [370, 246] width 28 height 37
click at [371, 251] on button "Next image" at bounding box center [370, 246] width 28 height 37
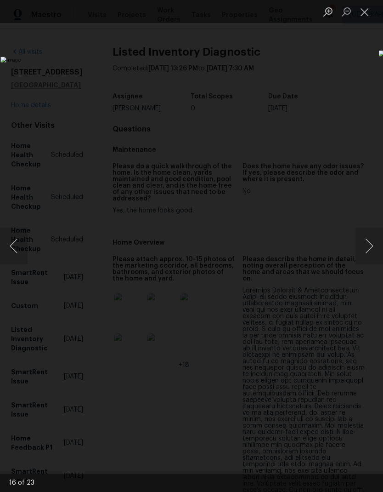
click at [370, 250] on button "Next image" at bounding box center [370, 246] width 28 height 37
click at [372, 248] on button "Next image" at bounding box center [370, 246] width 28 height 37
click at [371, 249] on button "Next image" at bounding box center [370, 246] width 28 height 37
click at [372, 248] on button "Next image" at bounding box center [370, 246] width 28 height 37
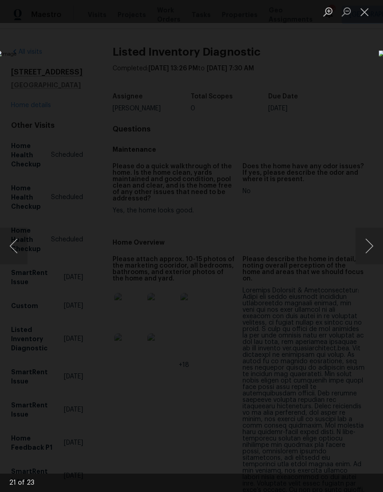
click at [370, 250] on button "Next image" at bounding box center [370, 246] width 28 height 37
click at [372, 251] on button "Next image" at bounding box center [370, 246] width 28 height 37
click at [373, 249] on button "Next image" at bounding box center [370, 246] width 28 height 37
click at [371, 249] on button "Next image" at bounding box center [370, 246] width 28 height 37
click at [370, 252] on button "Next image" at bounding box center [370, 246] width 28 height 37
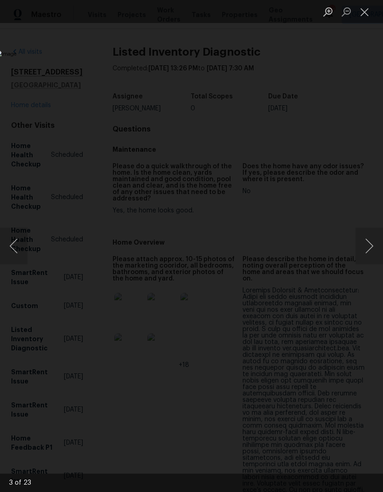
click at [370, 251] on button "Next image" at bounding box center [370, 246] width 28 height 37
click at [370, 249] on button "Next image" at bounding box center [370, 246] width 28 height 37
click at [371, 249] on button "Next image" at bounding box center [370, 246] width 28 height 37
click at [372, 245] on button "Next image" at bounding box center [370, 246] width 28 height 37
click at [370, 248] on button "Next image" at bounding box center [370, 246] width 28 height 37
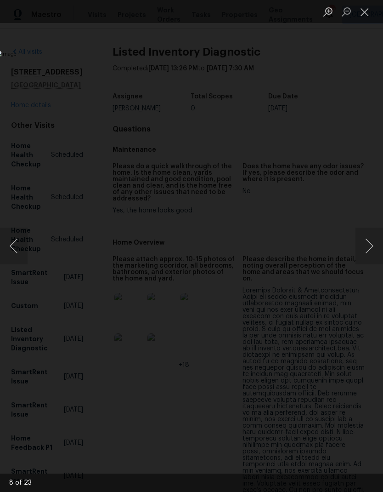
click at [372, 247] on button "Next image" at bounding box center [370, 246] width 28 height 37
click at [368, 249] on button "Next image" at bounding box center [370, 246] width 28 height 37
click at [370, 246] on button "Next image" at bounding box center [370, 246] width 28 height 37
click at [368, 253] on button "Next image" at bounding box center [370, 246] width 28 height 37
click at [367, 247] on button "Next image" at bounding box center [370, 246] width 28 height 37
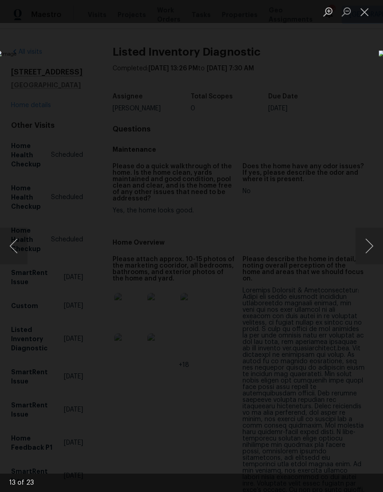
click at [369, 249] on button "Next image" at bounding box center [370, 246] width 28 height 37
click at [372, 246] on button "Next image" at bounding box center [370, 246] width 28 height 37
click at [371, 244] on button "Next image" at bounding box center [370, 246] width 28 height 37
click at [370, 250] on button "Next image" at bounding box center [370, 246] width 28 height 37
click at [370, 248] on button "Next image" at bounding box center [370, 246] width 28 height 37
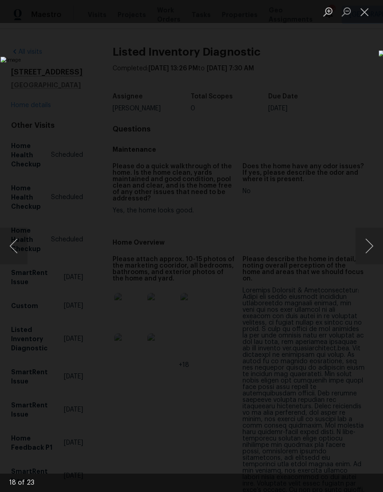
click at [370, 245] on button "Next image" at bounding box center [370, 246] width 28 height 37
click at [369, 250] on button "Next image" at bounding box center [370, 246] width 28 height 37
click at [371, 248] on button "Next image" at bounding box center [370, 246] width 28 height 37
click at [370, 250] on button "Next image" at bounding box center [370, 246] width 28 height 37
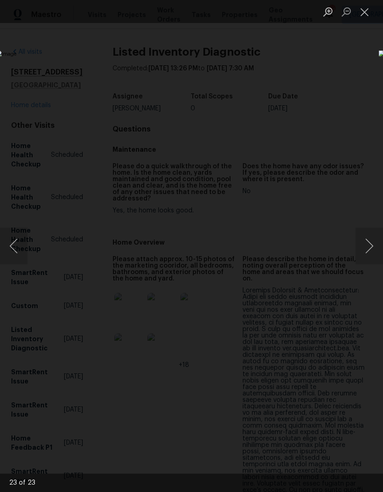
click at [368, 254] on button "Next image" at bounding box center [370, 246] width 28 height 37
click at [367, 255] on button "Next image" at bounding box center [370, 246] width 28 height 37
click at [371, 15] on button "Close lightbox" at bounding box center [365, 12] width 18 height 16
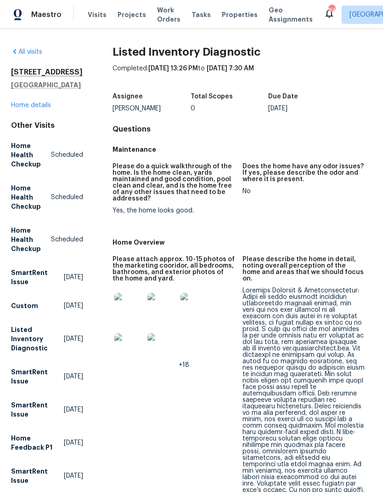
click at [160, 19] on span "Work Orders" at bounding box center [168, 15] width 23 height 18
click at [32, 108] on link "Home details" at bounding box center [31, 105] width 40 height 6
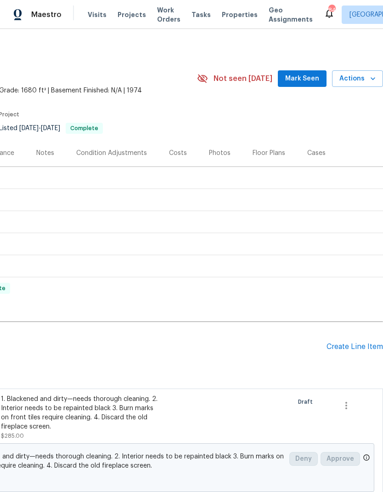
scroll to position [0, 136]
click at [359, 347] on div "Create Line Item" at bounding box center [355, 346] width 57 height 9
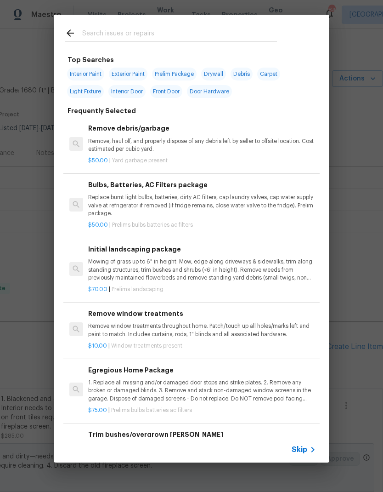
click at [132, 28] on input "text" at bounding box center [179, 35] width 195 height 14
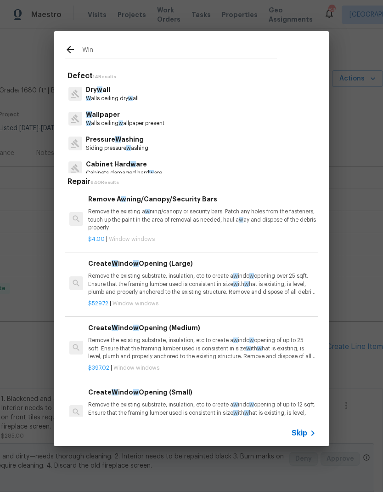
type input "Wind"
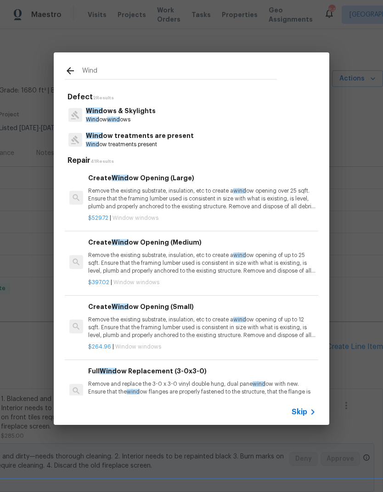
click at [140, 109] on p "Wind ows & Skylights" at bounding box center [121, 111] width 70 height 10
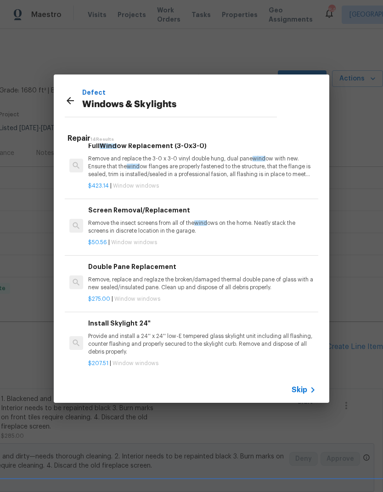
scroll to position [202, 0]
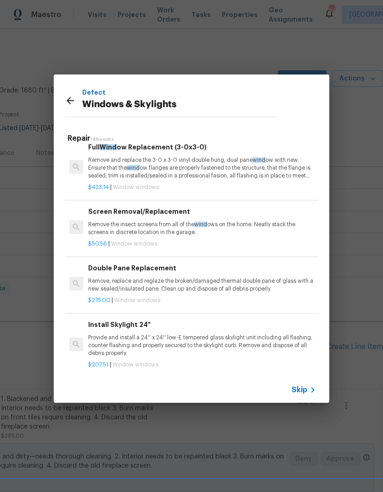
click at [238, 284] on p "Remove, replace and reglaze the broken/damaged thermal double pane of glass wit…" at bounding box center [202, 285] width 228 height 16
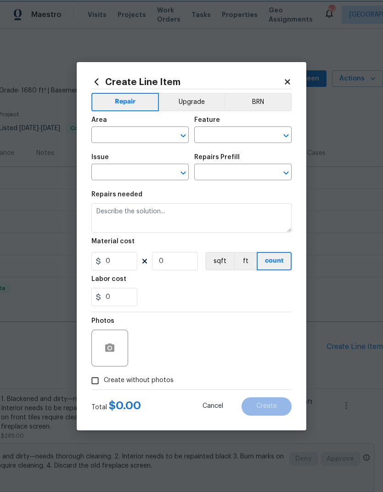
type input "Windows & Skylights"
type input "Double Pane Replacement $275.00"
type textarea "Remove, replace and reglaze the broken/damaged thermal double pane of glass wit…"
type input "275"
type input "1"
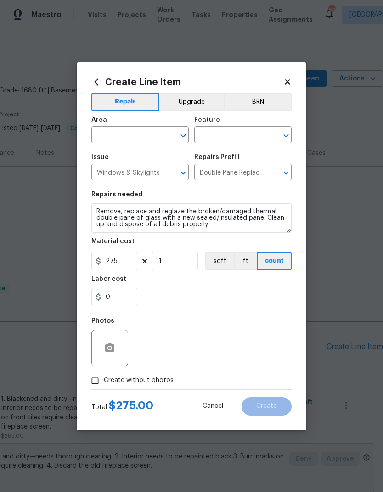
click at [240, 283] on div "Labor cost" at bounding box center [191, 282] width 200 height 12
click at [115, 350] on button "button" at bounding box center [110, 348] width 22 height 22
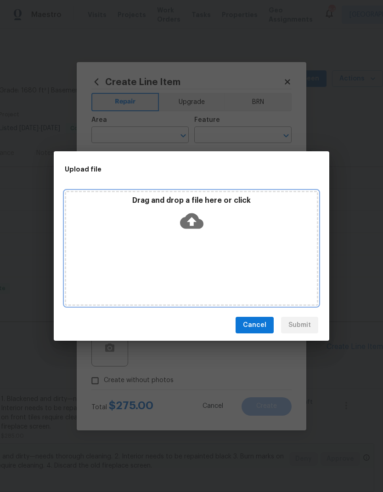
click at [197, 219] on icon at bounding box center [191, 221] width 23 height 16
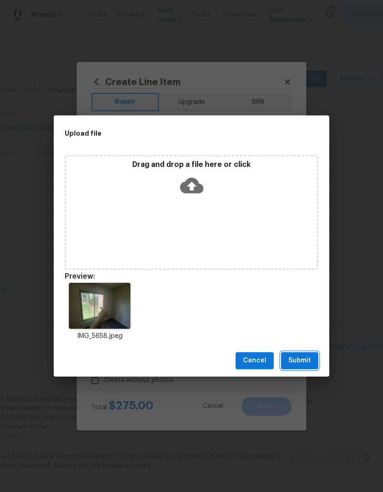
click at [311, 363] on button "Submit" at bounding box center [299, 360] width 37 height 17
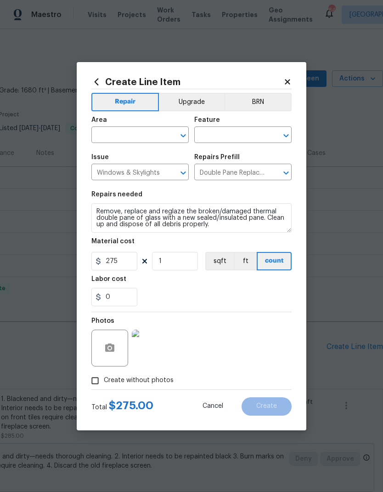
click at [142, 134] on input "text" at bounding box center [127, 136] width 72 height 14
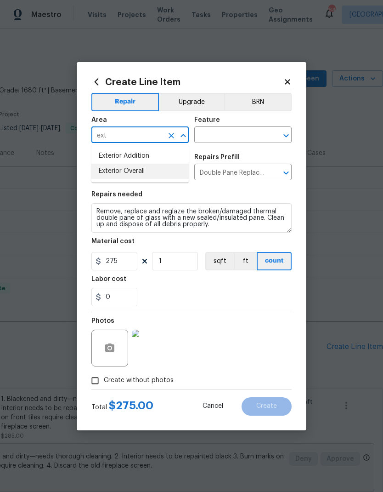
click at [144, 172] on li "Exterior Overall" at bounding box center [139, 171] width 97 height 15
type input "Exterior Overall"
click at [237, 132] on input "text" at bounding box center [230, 136] width 72 height 14
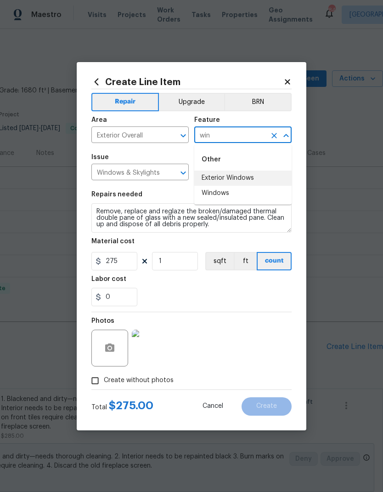
click at [247, 179] on li "Exterior Windows" at bounding box center [242, 178] width 97 height 15
type input "Exterior Windows"
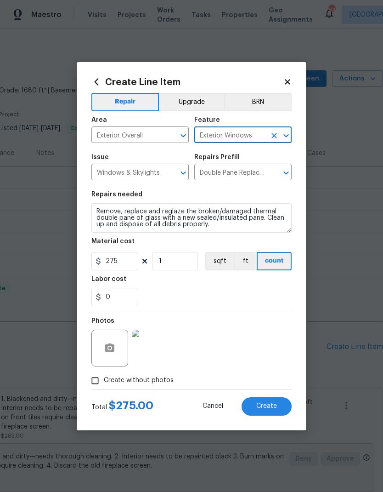
click at [281, 408] on button "Create" at bounding box center [267, 406] width 50 height 18
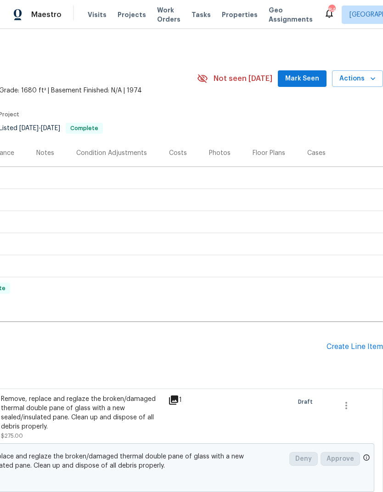
click at [365, 348] on div "Create Line Item" at bounding box center [355, 346] width 57 height 9
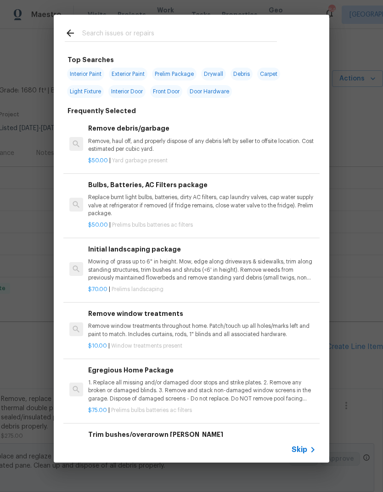
click at [129, 28] on input "text" at bounding box center [179, 35] width 195 height 14
type input "Light"
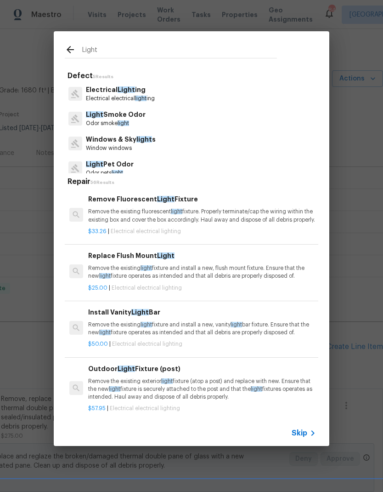
click at [136, 96] on span "light" at bounding box center [140, 99] width 11 height 6
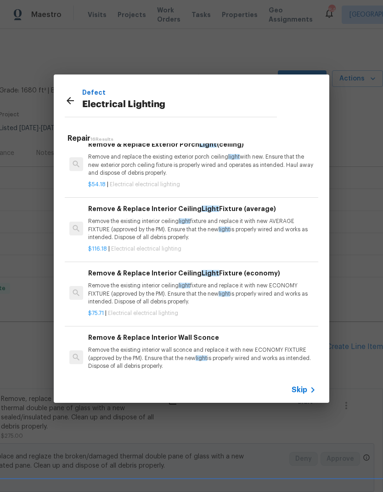
scroll to position [631, 0]
click at [150, 291] on p "Remove the existing interior ceiling light fixture and replace it with new ECON…" at bounding box center [202, 293] width 228 height 23
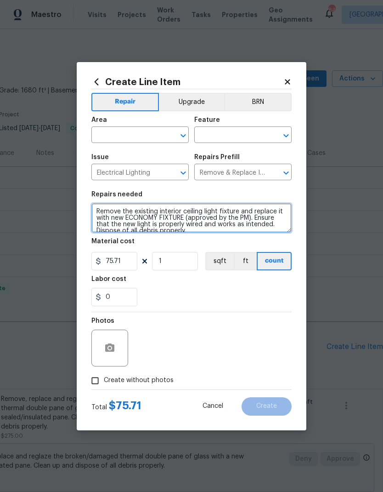
click at [97, 208] on textarea "Remove the existing interior ceiling light fixture and replace it with new ECON…" at bounding box center [191, 217] width 200 height 29
click at [95, 208] on textarea "Remove the existing interior ceiling light fixture and replace it with new ECON…" at bounding box center [191, 217] width 200 height 29
click at [119, 210] on textarea "Remove the existing interior ceiling light fixture and replace it with new ECON…" at bounding box center [191, 217] width 200 height 29
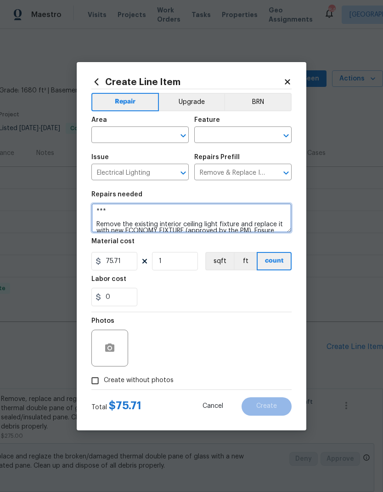
click at [131, 210] on textarea "*** Remove the existing interior ceiling light fixture and replace it with new …" at bounding box center [191, 217] width 200 height 29
paste textarea "Secondary bedroom ceiling fan light is non-functional—replace fixture."
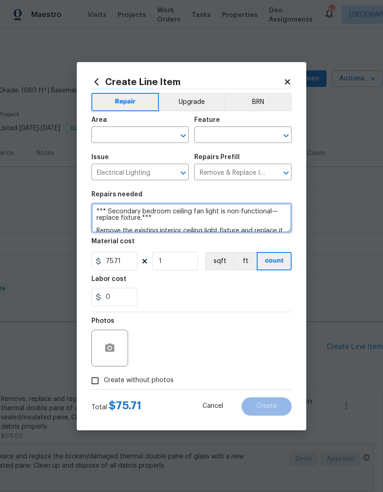
type textarea "*** Secondary bedroom ceiling fan light is non-functional—replace fixture.*** R…"
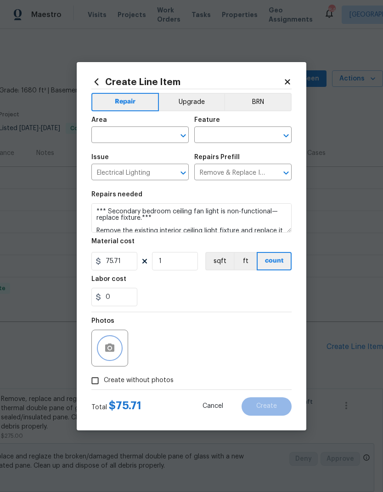
click at [120, 348] on button "button" at bounding box center [110, 348] width 22 height 22
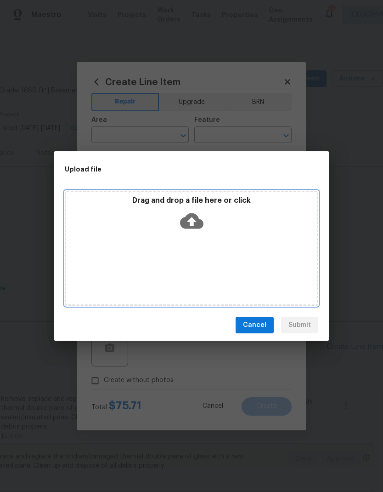
click at [193, 217] on icon at bounding box center [191, 221] width 23 height 16
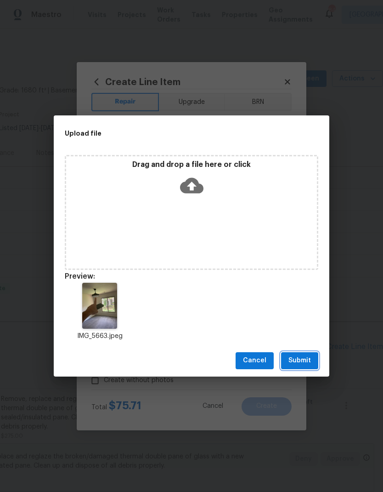
click at [311, 364] on button "Submit" at bounding box center [299, 360] width 37 height 17
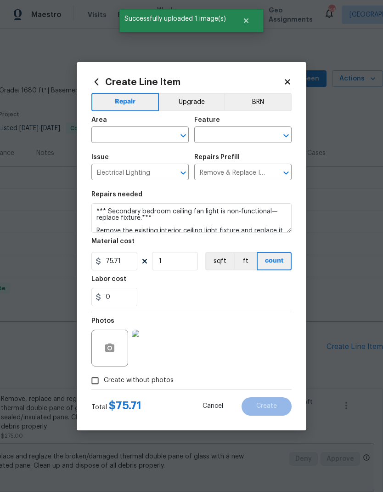
click at [152, 130] on input "text" at bounding box center [127, 136] width 72 height 14
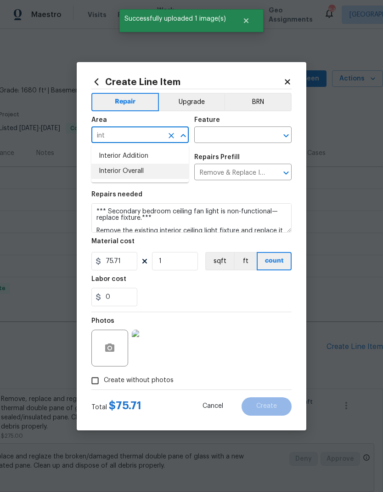
click at [146, 171] on li "Interior Overall" at bounding box center [139, 171] width 97 height 15
type input "Interior Overall"
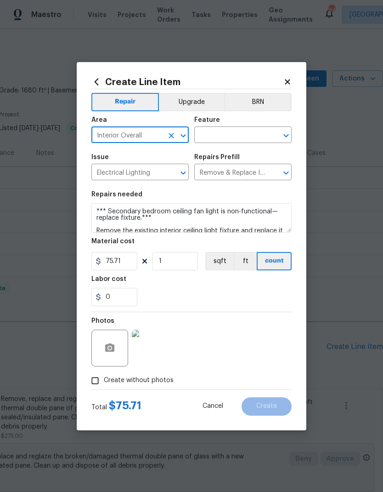
click at [244, 134] on input "text" at bounding box center [230, 136] width 72 height 14
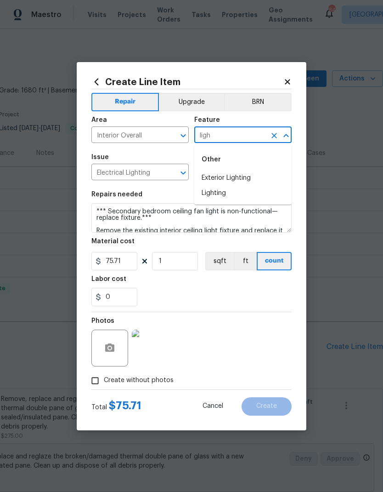
click at [230, 192] on li "Lighting" at bounding box center [242, 193] width 97 height 15
type input "Lighting"
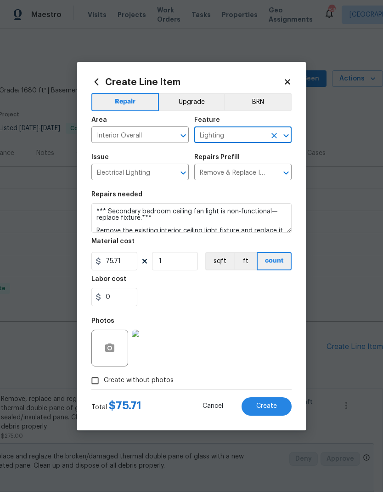
click at [283, 404] on button "Create" at bounding box center [267, 406] width 50 height 18
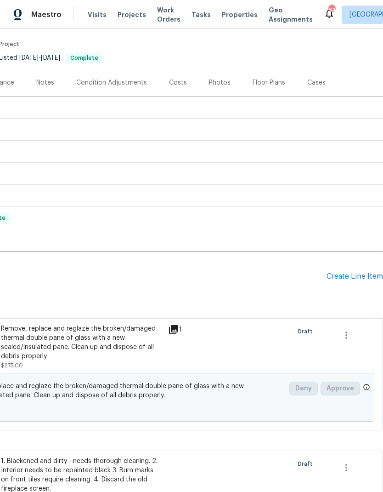
scroll to position [70, 136]
click at [356, 277] on div "Create Line Item" at bounding box center [355, 277] width 57 height 9
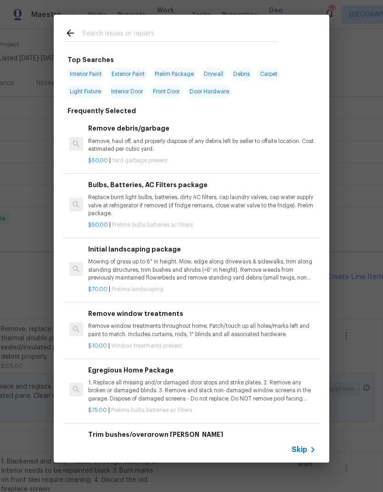
click at [126, 33] on input "text" at bounding box center [179, 35] width 195 height 14
type input "Plumb"
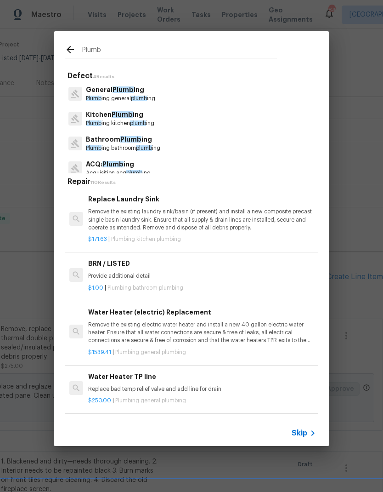
click at [126, 140] on span "Plumb" at bounding box center [130, 139] width 21 height 6
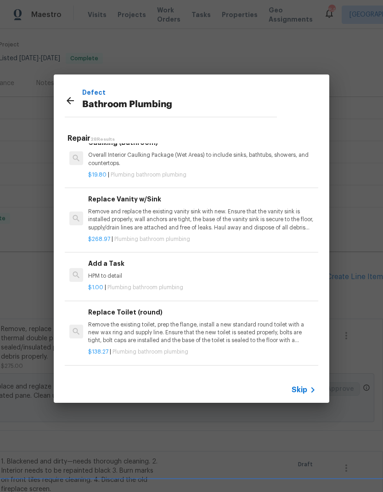
scroll to position [1339, 1]
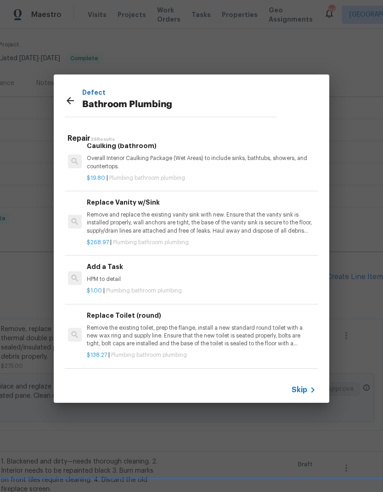
click at [104, 262] on div "Add a Task HPM to detail" at bounding box center [201, 273] width 228 height 22
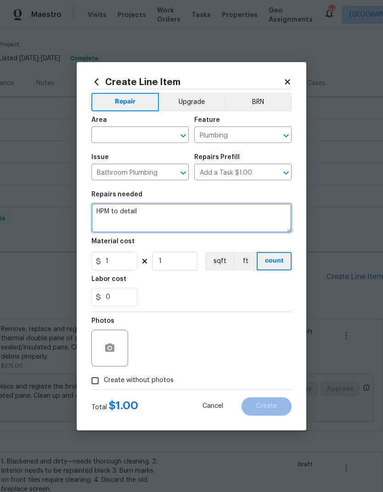
click at [103, 207] on textarea "HPM to detail" at bounding box center [191, 217] width 200 height 29
paste textarea "ot water is not functioning in showers or faucets in both of the upstairs bathr…"
type textarea "Hot water is not functioning in showers or faucets in both of the upstairs bath…"
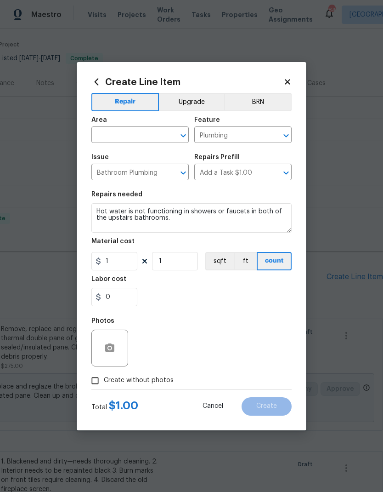
click at [149, 131] on input "text" at bounding box center [127, 136] width 72 height 14
click at [140, 171] on li "Interior Overall" at bounding box center [139, 171] width 97 height 15
type input "Interior Overall"
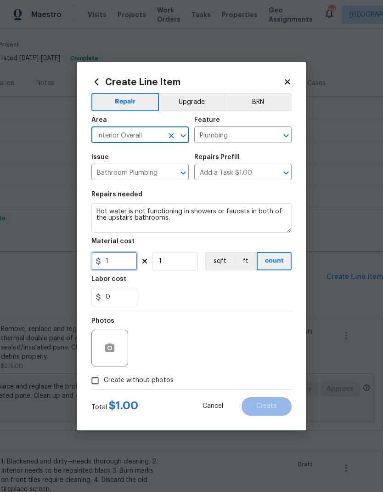
click at [127, 261] on input "1" at bounding box center [114, 261] width 46 height 18
type input "125"
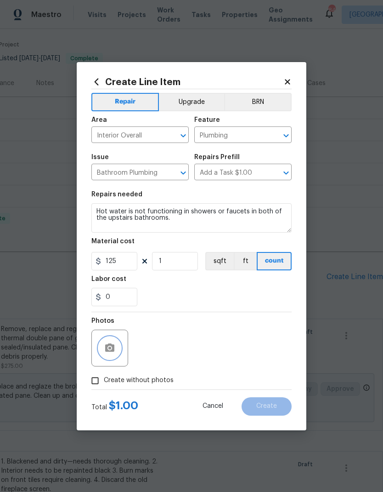
click at [115, 352] on icon "button" at bounding box center [109, 347] width 11 height 11
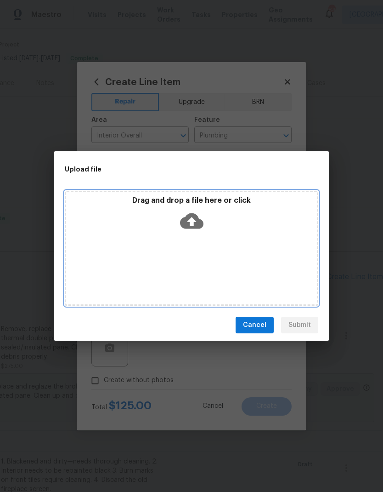
click at [198, 220] on icon at bounding box center [191, 221] width 23 height 16
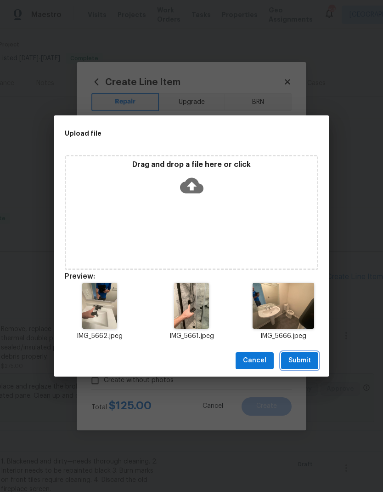
click at [314, 360] on button "Submit" at bounding box center [299, 360] width 37 height 17
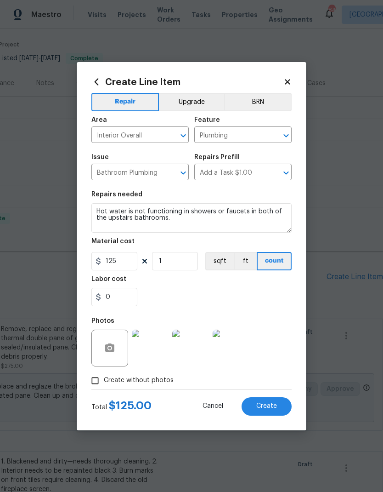
click at [284, 410] on button "Create" at bounding box center [267, 406] width 50 height 18
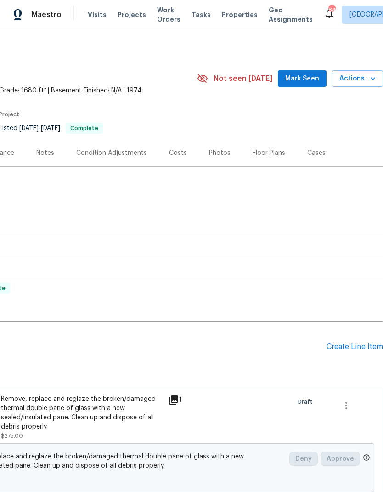
scroll to position [0, 136]
click at [365, 345] on div "Create Line Item" at bounding box center [355, 346] width 57 height 9
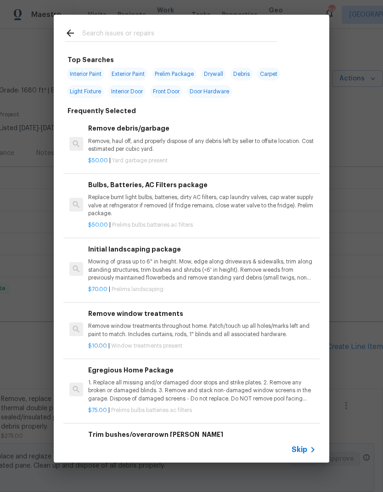
click at [139, 34] on input "text" at bounding box center [179, 35] width 195 height 14
type input "Kit"
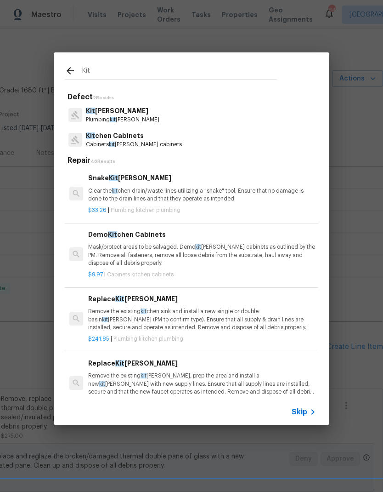
click at [137, 142] on p "Cabinets kit chen cabinets" at bounding box center [134, 145] width 96 height 8
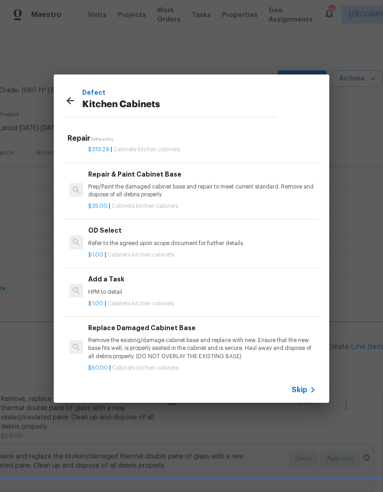
scroll to position [883, 0]
click at [120, 274] on h6 "Add a Task" at bounding box center [202, 279] width 228 height 10
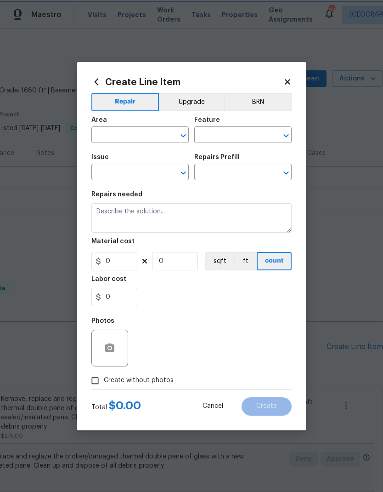
type input "Cabinets"
type input "Kitchen Cabinets"
type input "Add a Task $1.00"
type textarea "HPM to detail"
type input "1"
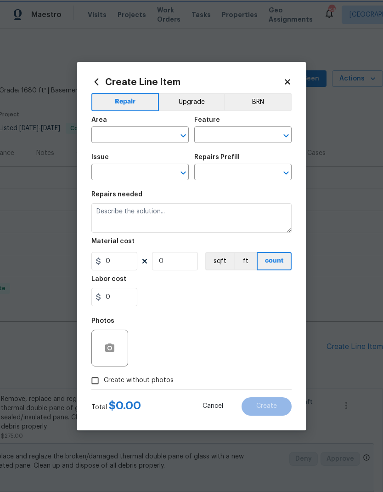
type input "1"
click at [152, 130] on input "text" at bounding box center [127, 136] width 72 height 14
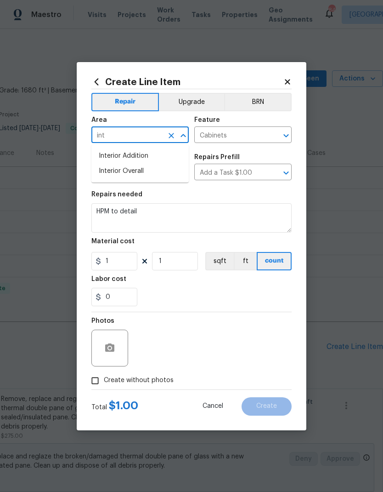
click at [143, 173] on li "Interior Overall" at bounding box center [139, 171] width 97 height 15
type input "Interior Overall"
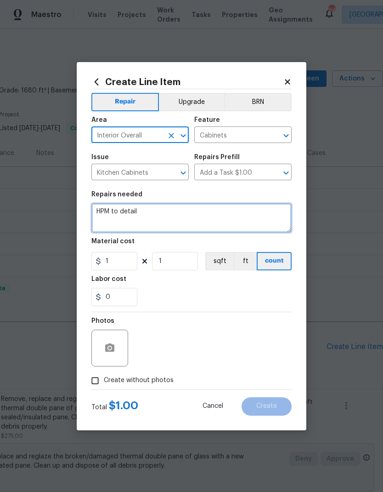
click at [124, 208] on textarea "HPM to detail" at bounding box center [191, 217] width 200 height 29
click at [102, 207] on textarea "HPM to detail" at bounding box center [191, 217] width 200 height 29
click at [101, 207] on textarea "HPM to detail" at bounding box center [191, 217] width 200 height 29
click at [125, 219] on textarea "Provide a quote for…" at bounding box center [191, 217] width 200 height 29
paste textarea "1. Replacing cabinet/drawer faces 2. Installing granite countertops 3. Updating…"
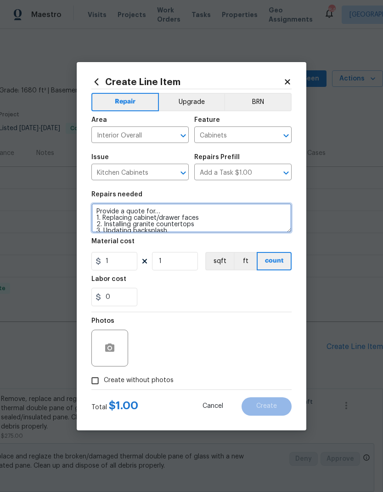
scroll to position [2, 0]
click at [203, 213] on textarea "Provide a quote for… 1. Replacing cabinet/drawer faces 2. Installing granite co…" at bounding box center [191, 217] width 200 height 29
click at [196, 211] on textarea "Provide a quote for… 1. Replacing cabinet/drawer faces***** 2. Installing grani…" at bounding box center [191, 217] width 200 height 29
click at [199, 215] on textarea "Provide a quote for… 1. Replacing cabinet/drawer faces***** 2. Installing grani…" at bounding box center [191, 217] width 200 height 29
click at [180, 213] on textarea "Provide a quote for… 1. Replacing cabinet/drawer faces***** 2. Installing grani…" at bounding box center [191, 217] width 200 height 29
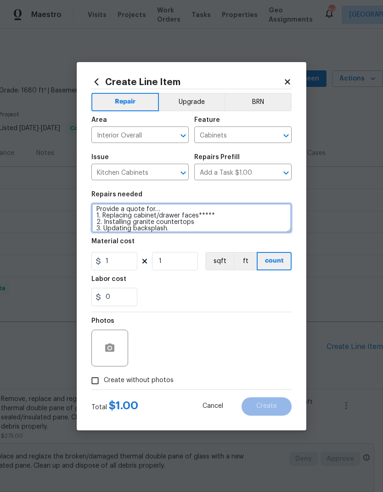
click at [243, 228] on textarea "Provide a quote for… 1. Replacing cabinet/drawer faces***** 2. Installing grani…" at bounding box center [191, 217] width 200 height 29
click at [224, 222] on textarea "Provide a quote for… 1. Replacing cabinet/drawer faces***** 2. Installing grani…" at bounding box center [191, 217] width 200 height 29
click at [236, 227] on textarea "Provide a quote for… 1. Replacing cabinet/drawer faces***** 2. Installing grani…" at bounding box center [191, 217] width 200 height 29
click at [111, 228] on textarea "Provide a quote for… 1. Replacing cabinet/drawer faces***** 2. Installing grani…" at bounding box center [191, 217] width 200 height 29
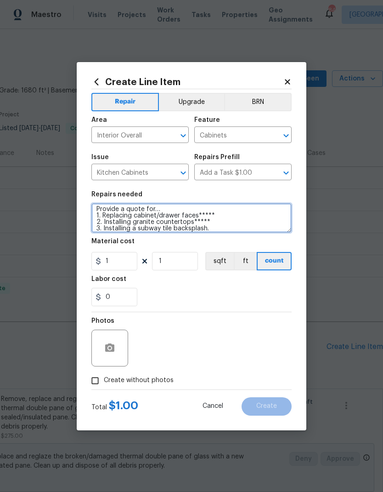
type textarea "Provide a quote for… 1. Replacing cabinet/drawer faces***** 2. Installing grani…"
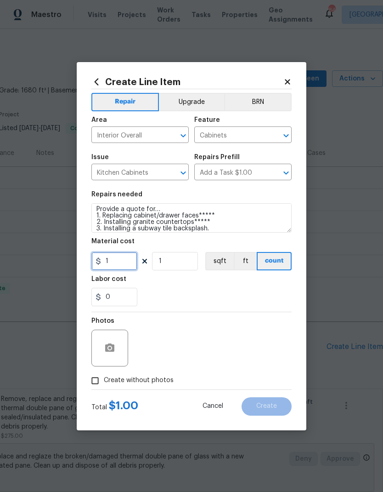
click at [135, 261] on input "1" at bounding box center [114, 261] width 46 height 18
type input "125"
click at [200, 100] on button "Upgrade" at bounding box center [192, 102] width 66 height 18
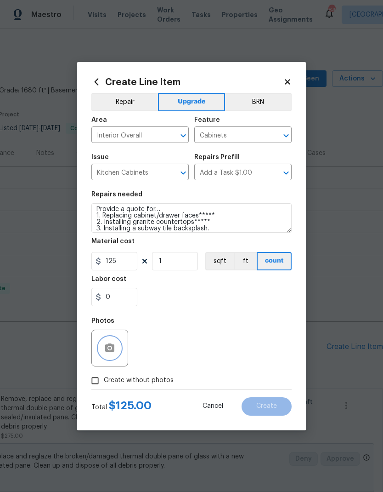
click at [117, 355] on button "button" at bounding box center [110, 348] width 22 height 22
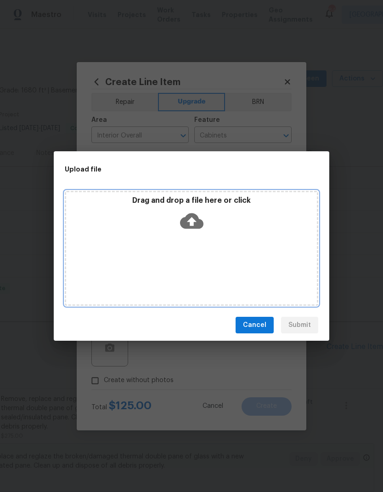
click at [204, 220] on div "Drag and drop a file here or click" at bounding box center [191, 216] width 251 height 40
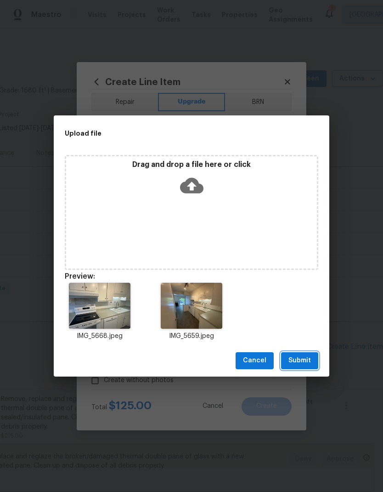
click at [310, 359] on span "Submit" at bounding box center [300, 360] width 23 height 11
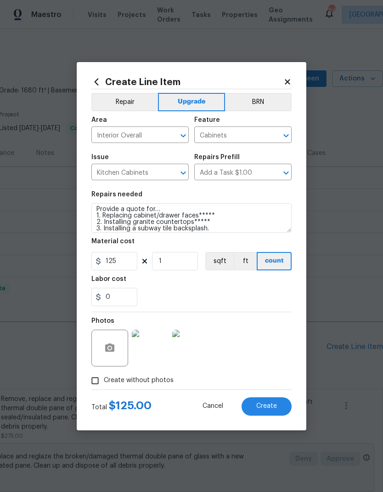
click at [281, 409] on button "Create" at bounding box center [267, 406] width 50 height 18
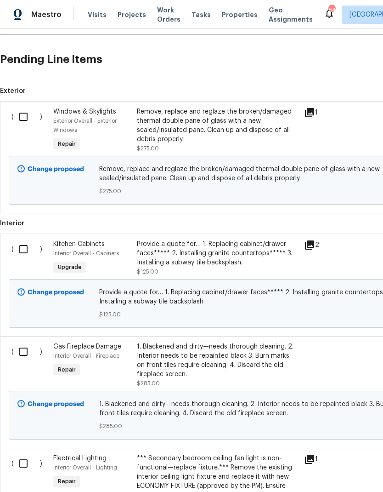
scroll to position [288, 0]
click at [24, 112] on input "checkbox" at bounding box center [27, 116] width 26 height 19
checkbox input "true"
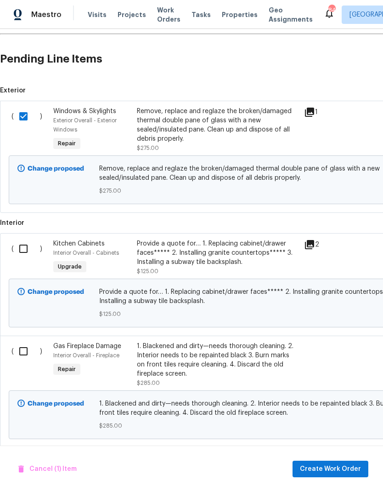
click at [29, 247] on input "checkbox" at bounding box center [27, 248] width 26 height 19
checkbox input "true"
click at [26, 353] on input "checkbox" at bounding box center [27, 351] width 26 height 19
checkbox input "true"
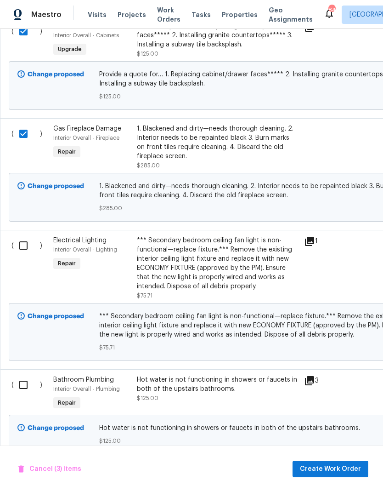
scroll to position [504, 0]
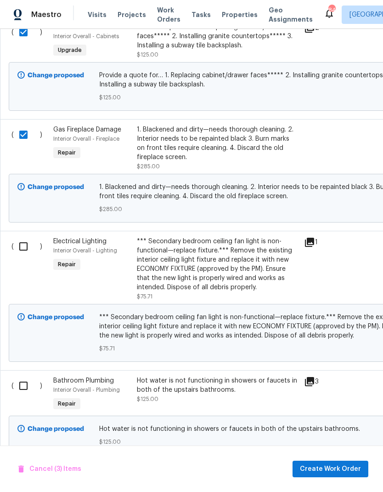
click at [25, 248] on input "checkbox" at bounding box center [27, 246] width 26 height 19
checkbox input "true"
click at [27, 387] on input "checkbox" at bounding box center [27, 385] width 26 height 19
checkbox input "true"
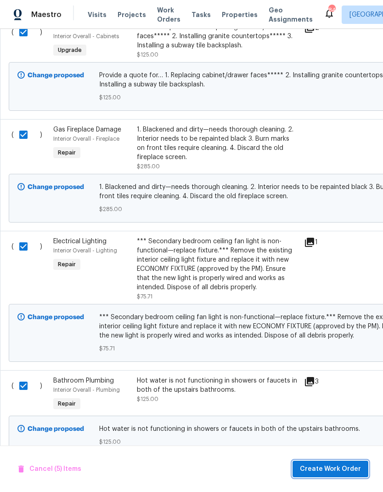
click at [361, 470] on span "Create Work Order" at bounding box center [330, 468] width 61 height 11
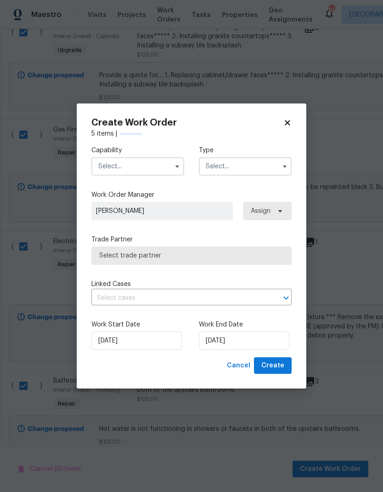
checkbox input "false"
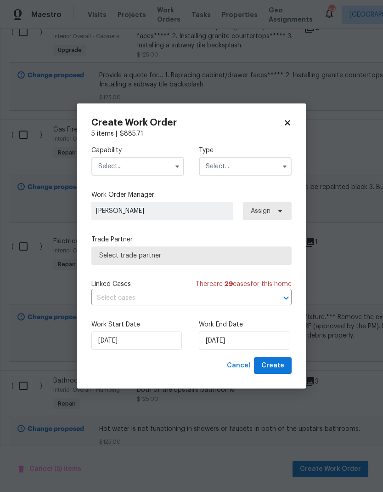
click at [175, 164] on icon "button" at bounding box center [177, 166] width 7 height 7
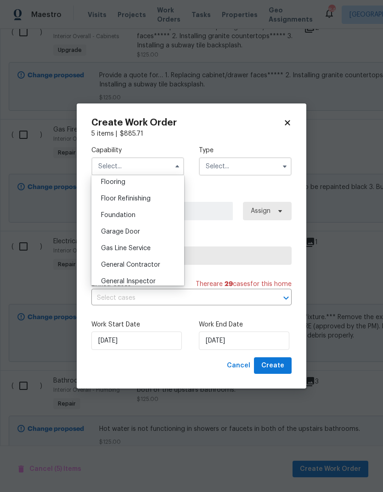
scroll to position [364, 0]
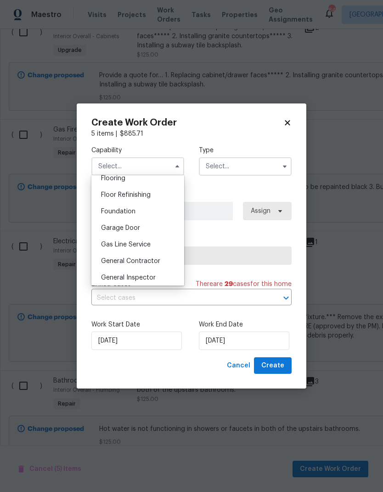
click at [155, 258] on span "General Contractor" at bounding box center [130, 261] width 59 height 6
type input "General Contractor"
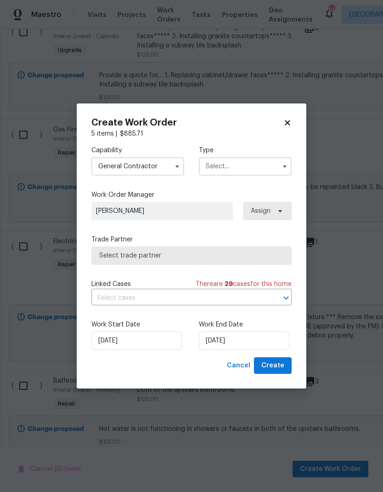
click at [246, 167] on input "text" at bounding box center [245, 166] width 93 height 18
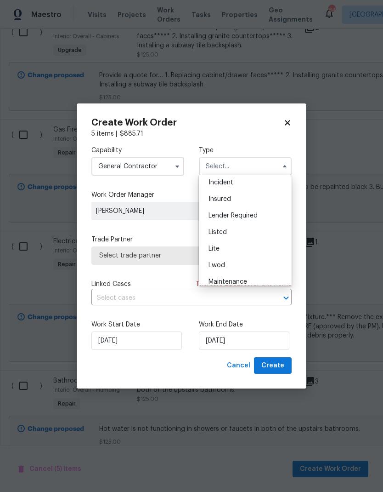
scroll to position [54, 0]
click at [255, 235] on div "Listed" at bounding box center [245, 230] width 88 height 17
type input "Listed"
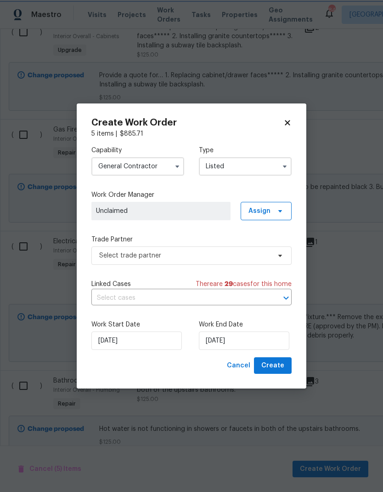
scroll to position [0, 0]
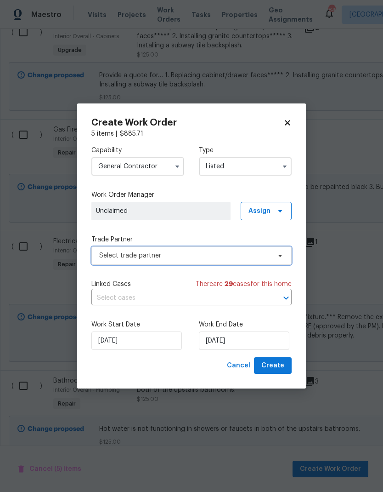
click at [279, 255] on icon at bounding box center [280, 255] width 7 height 7
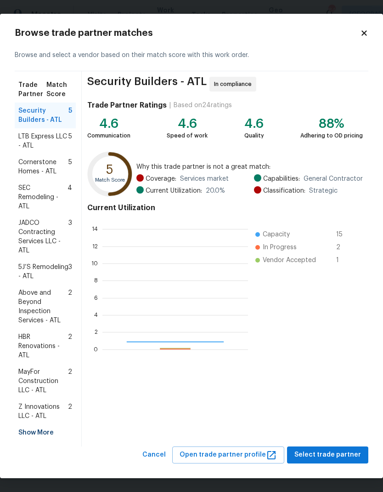
scroll to position [129, 146]
click at [59, 409] on span "Z Innovations LLC - ATL" at bounding box center [43, 411] width 50 height 18
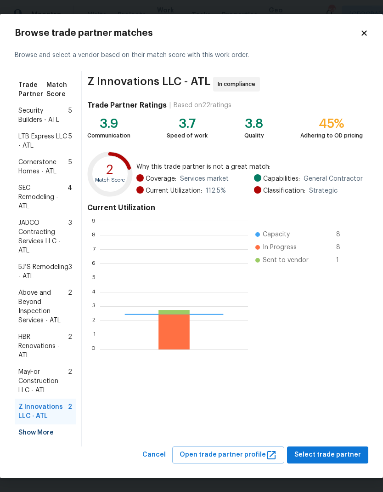
scroll to position [129, 148]
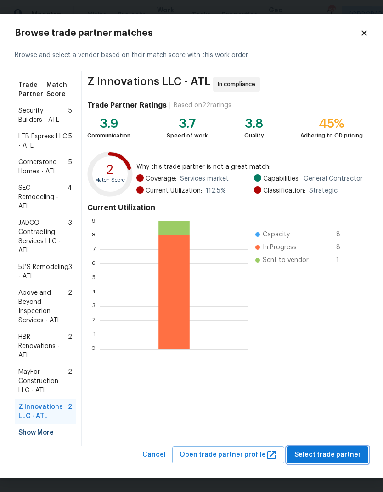
click at [355, 456] on span "Select trade partner" at bounding box center [328, 454] width 67 height 11
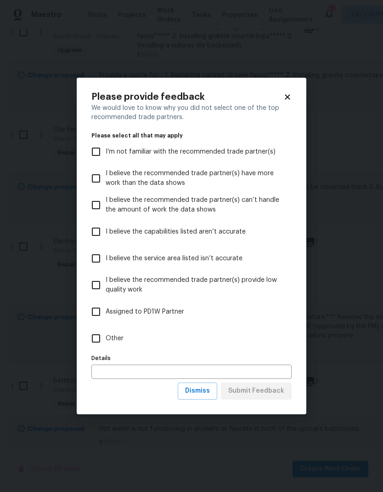
click at [100, 338] on input "Other" at bounding box center [95, 338] width 19 height 19
checkbox input "true"
click at [268, 397] on span "Submit Feedback" at bounding box center [256, 390] width 56 height 11
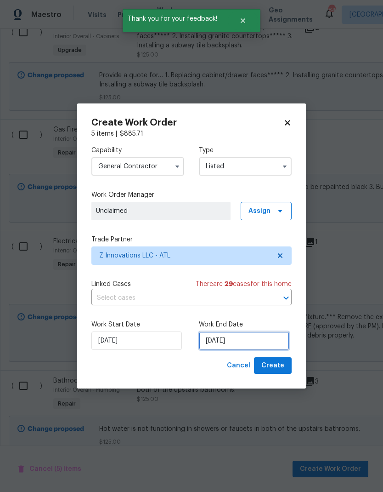
click at [260, 340] on input "[DATE]" at bounding box center [244, 340] width 91 height 18
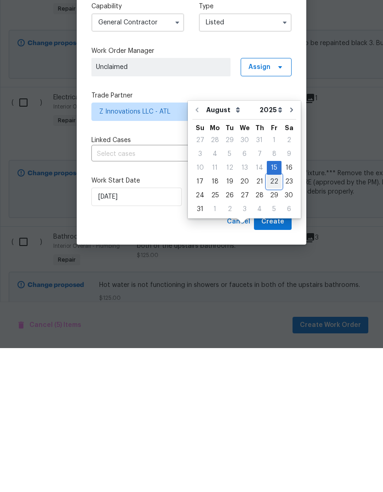
click at [273, 319] on div "22" at bounding box center [274, 325] width 15 height 13
type input "8/22/2025"
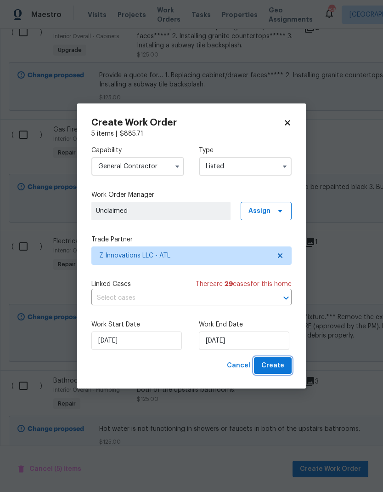
click at [280, 366] on span "Create" at bounding box center [273, 365] width 23 height 11
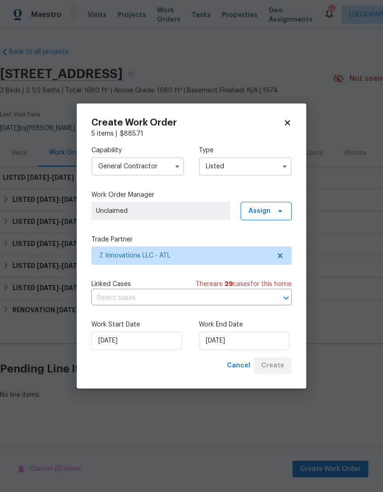
scroll to position [0, 0]
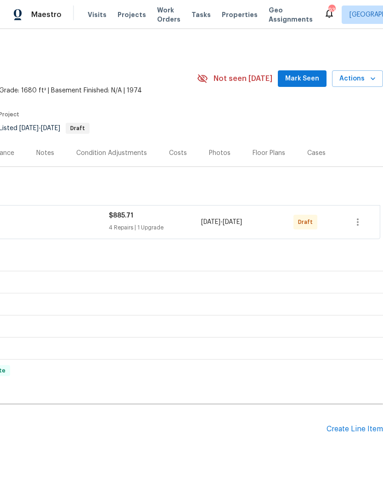
scroll to position [0, 136]
click at [359, 224] on icon "button" at bounding box center [358, 221] width 11 height 11
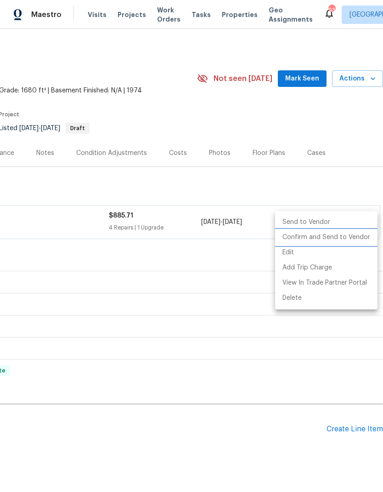
click at [355, 237] on li "Confirm and Send to Vendor" at bounding box center [326, 237] width 103 height 15
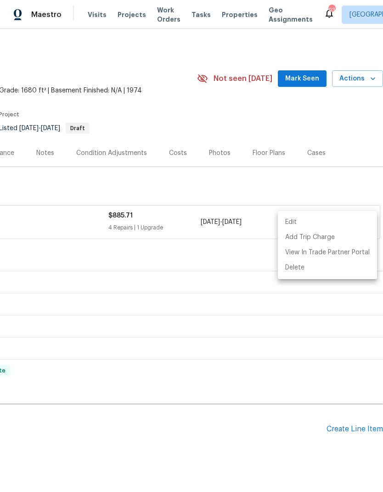
click at [212, 180] on div at bounding box center [191, 246] width 383 height 492
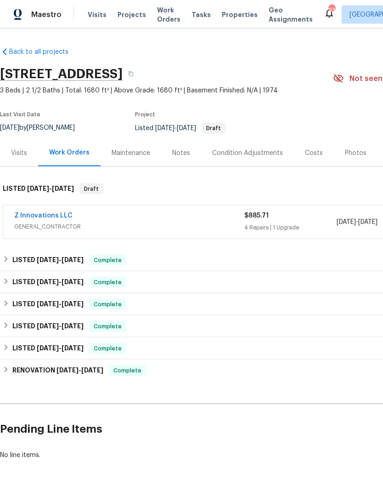
scroll to position [0, 0]
